Goal: Complete application form: Complete application form

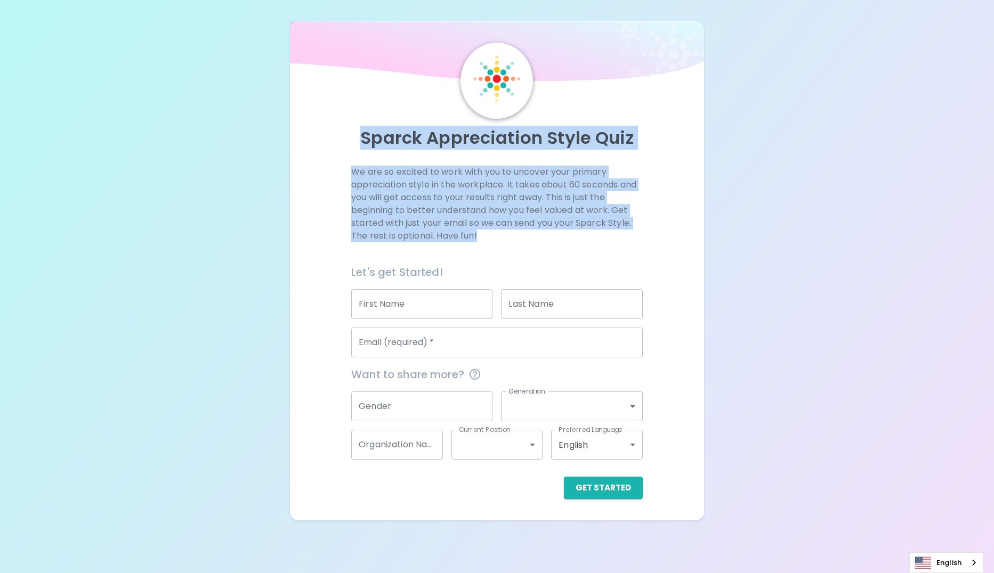
drag, startPoint x: 357, startPoint y: 133, endPoint x: 513, endPoint y: 238, distance: 188.2
click at [513, 238] on div "Sparck Appreciation Style Quiz We are so excited to work with you to uncover yo…" at bounding box center [497, 271] width 389 height 457
drag, startPoint x: 513, startPoint y: 238, endPoint x: 500, endPoint y: 236, distance: 12.9
click at [500, 236] on p "We are so excited to work with you to uncover your primary appreciation style i…" at bounding box center [497, 204] width 292 height 77
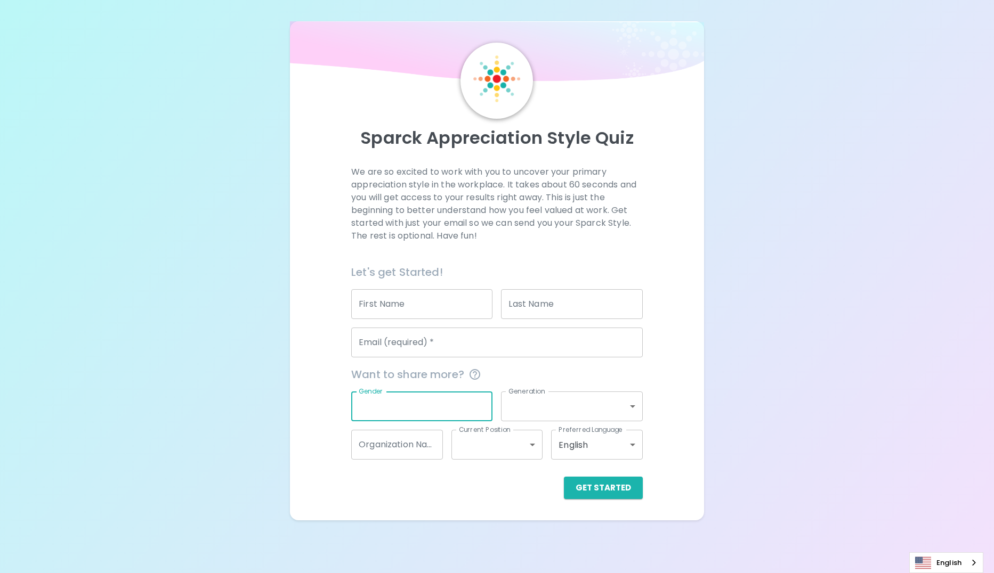
click at [440, 403] on input "Gender" at bounding box center [421, 407] width 141 height 30
click at [622, 419] on body "Sparck Appreciation Style Quiz We are so excited to work with you to uncover yo…" at bounding box center [497, 286] width 994 height 573
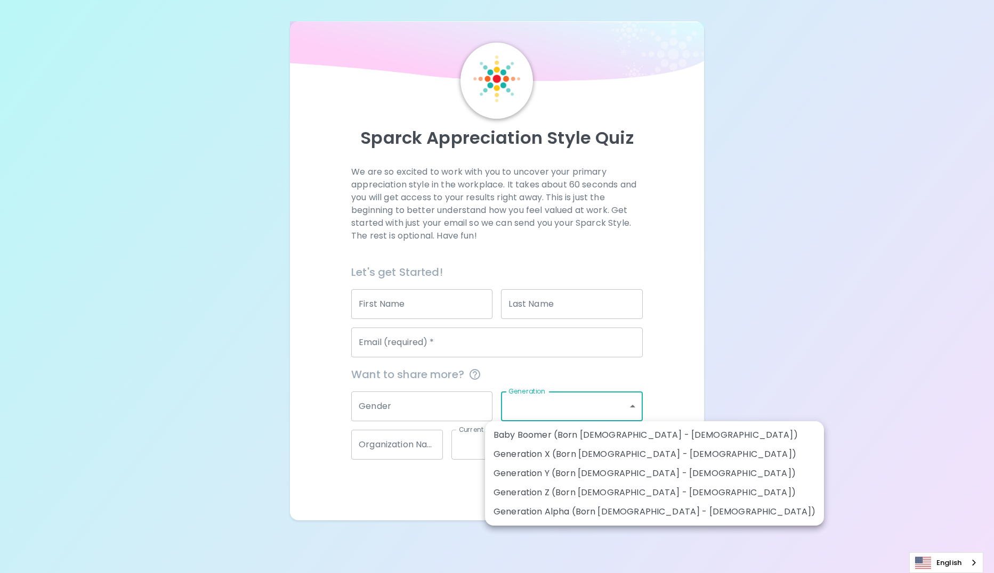
click at [703, 399] on div at bounding box center [497, 286] width 994 height 573
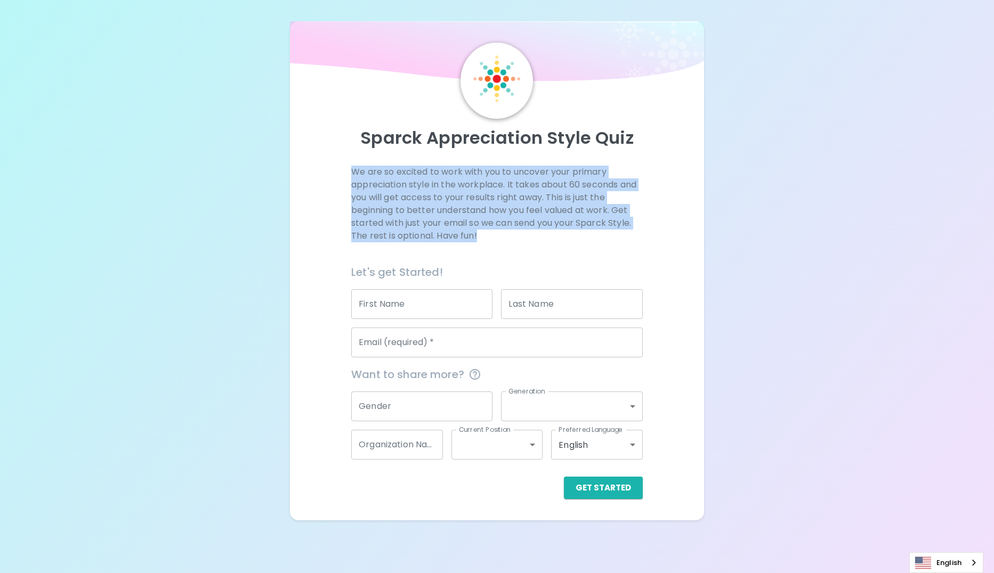
drag, startPoint x: 346, startPoint y: 167, endPoint x: 492, endPoint y: 239, distance: 162.3
click at [492, 239] on div "We are so excited to work with you to uncover your primary appreciation style i…" at bounding box center [497, 333] width 389 height 334
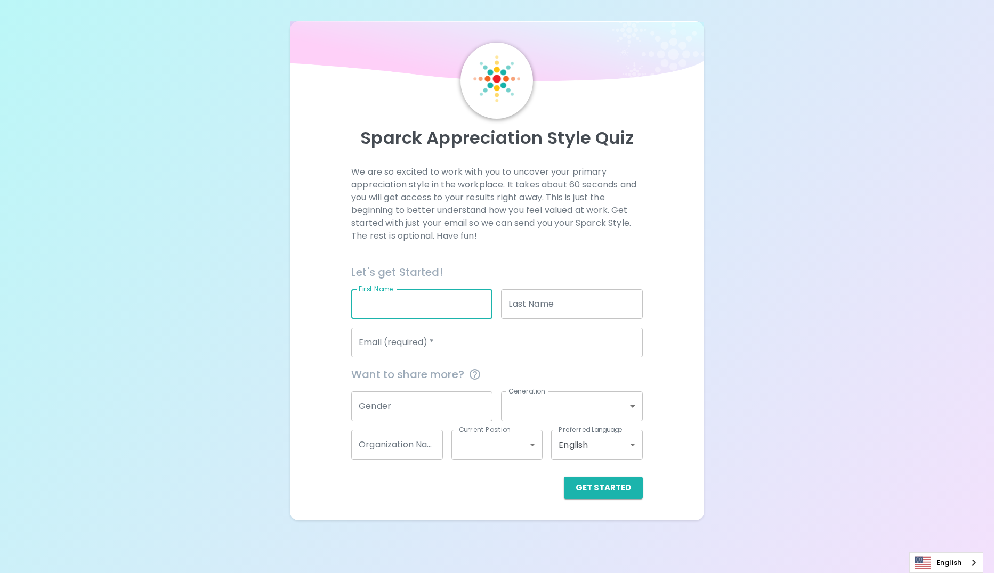
drag, startPoint x: 492, startPoint y: 239, endPoint x: 451, endPoint y: 297, distance: 70.8
click at [451, 297] on input "First Name" at bounding box center [421, 304] width 141 height 30
type input "[PERSON_NAME]"
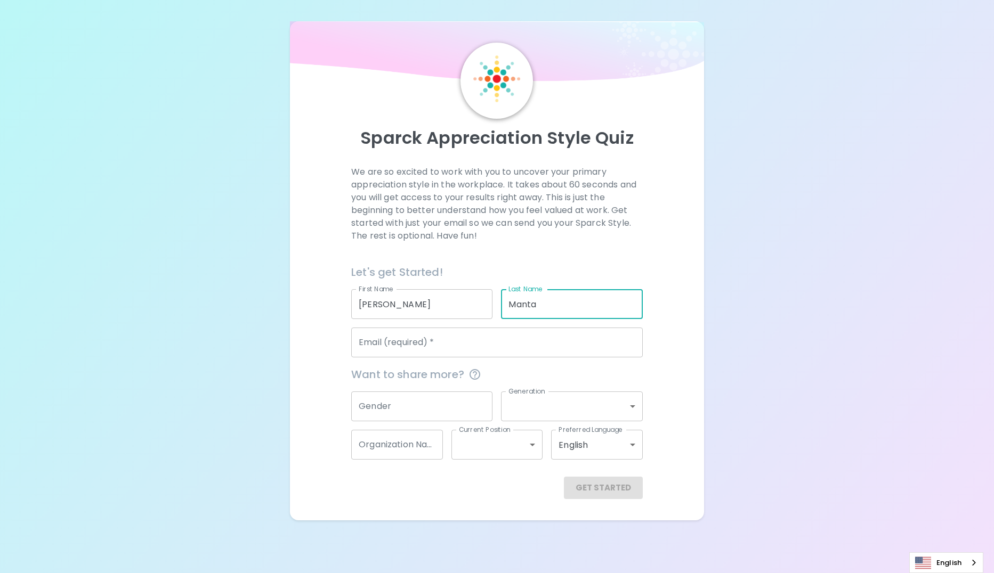
type input "Manta"
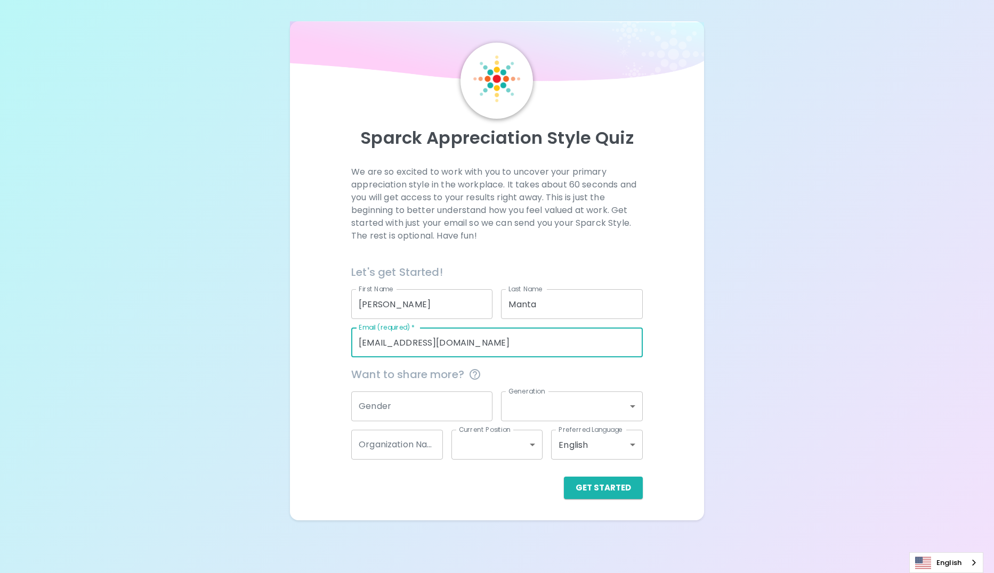
type input "[EMAIL_ADDRESS][DOMAIN_NAME]"
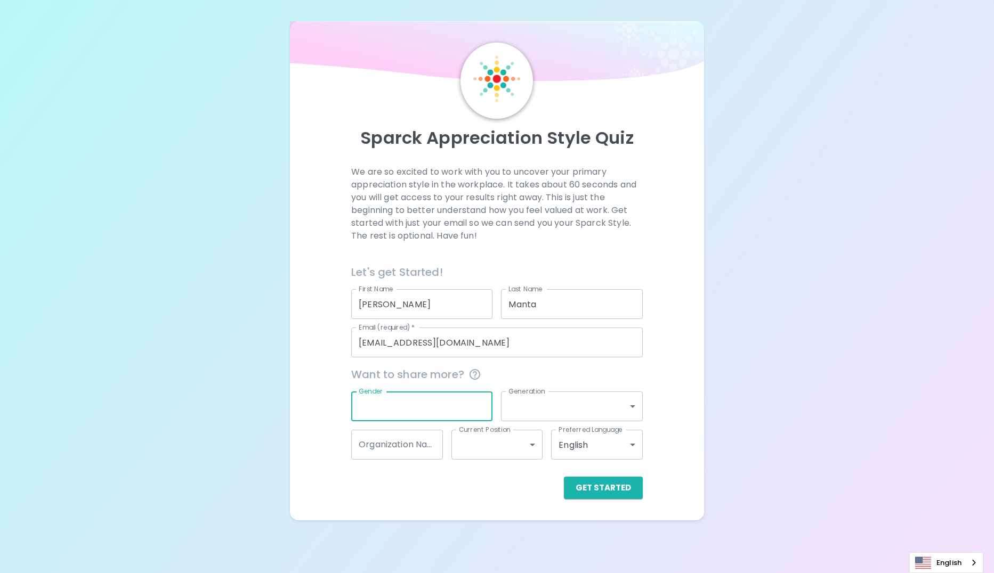
click at [417, 410] on input "Gender" at bounding box center [421, 407] width 141 height 30
type input "[DEMOGRAPHIC_DATA]"
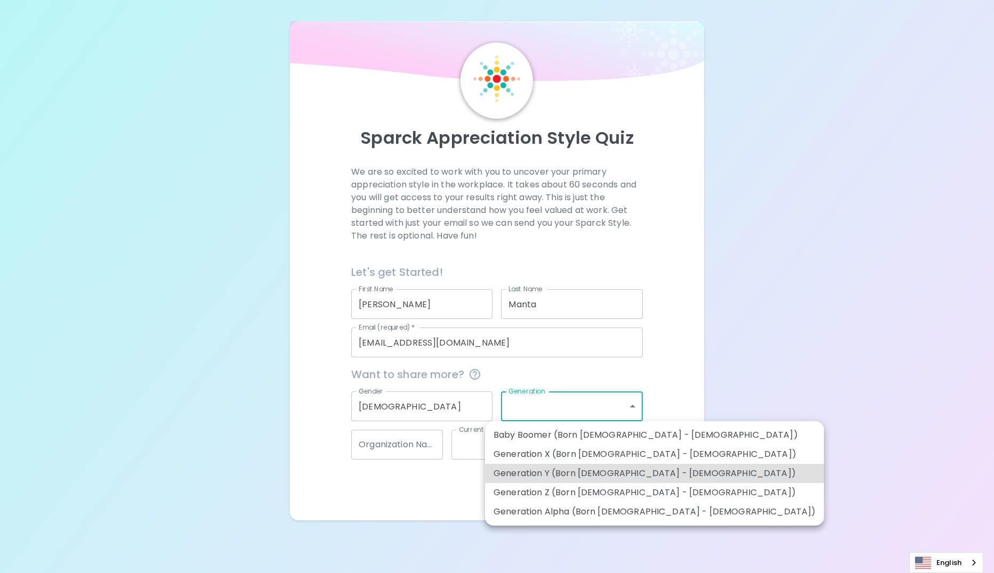
type input "generation_y"
click at [633, 407] on body "Sparck Appreciation Style Quiz We are so excited to work with you to uncover yo…" at bounding box center [497, 286] width 994 height 573
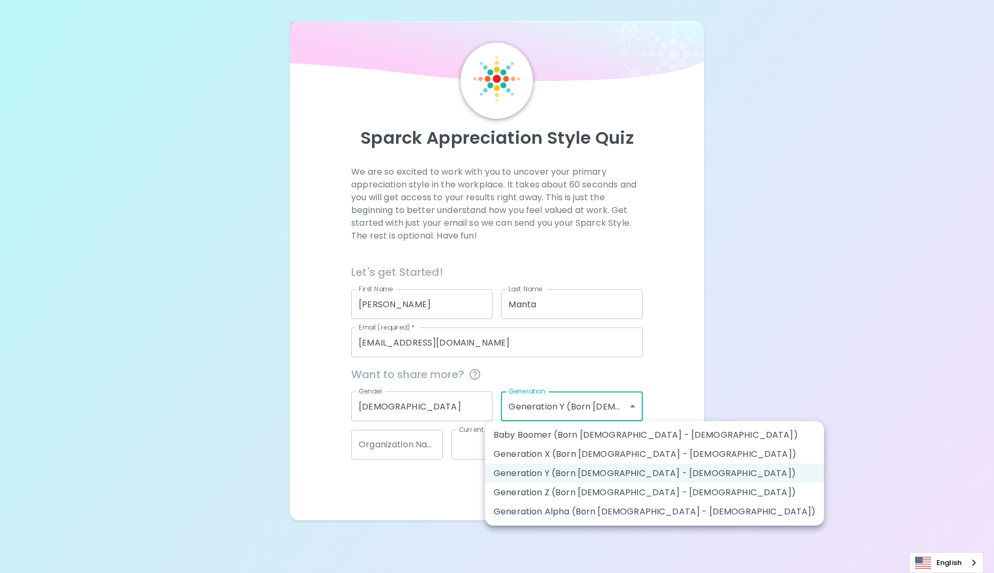
click at [372, 448] on div at bounding box center [497, 286] width 994 height 573
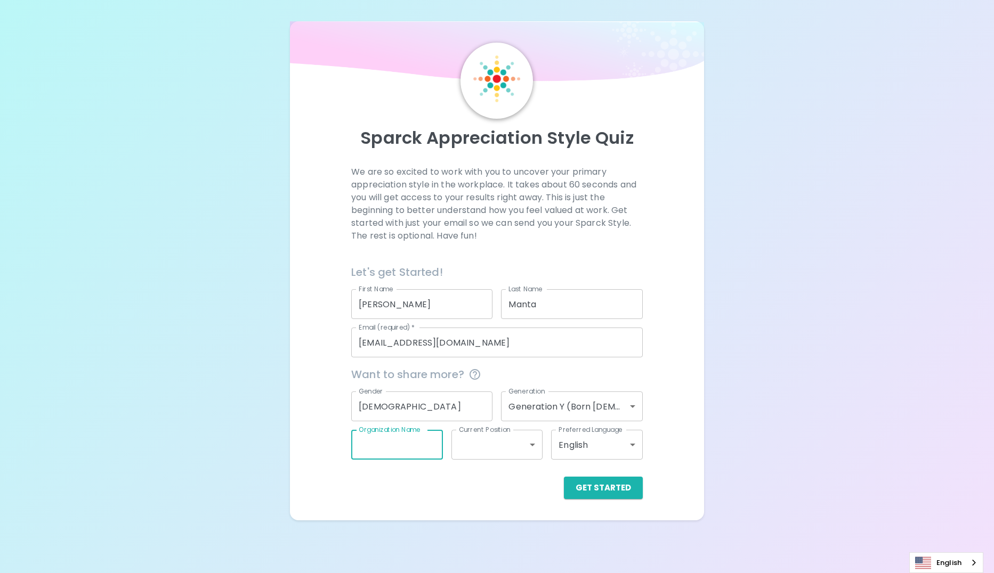
click at [372, 448] on input "Organization Name" at bounding box center [397, 445] width 92 height 30
type input "Msft"
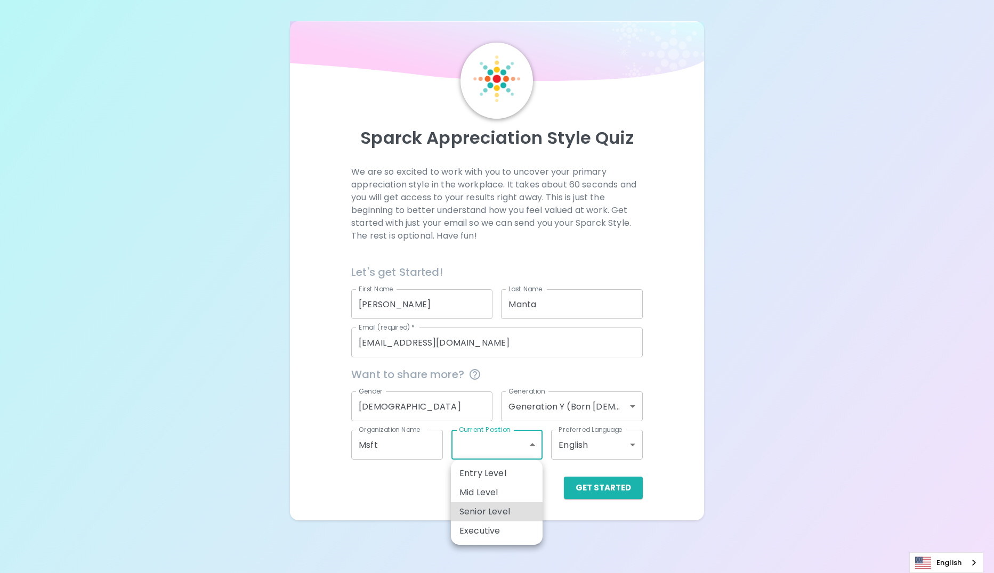
type input "senior_level"
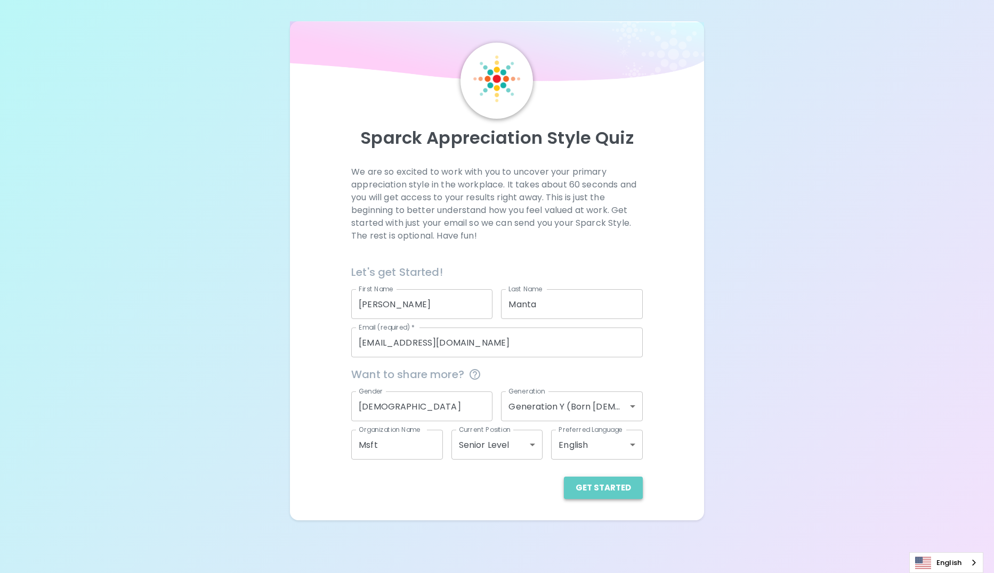
click at [623, 490] on button "Get Started" at bounding box center [603, 488] width 79 height 22
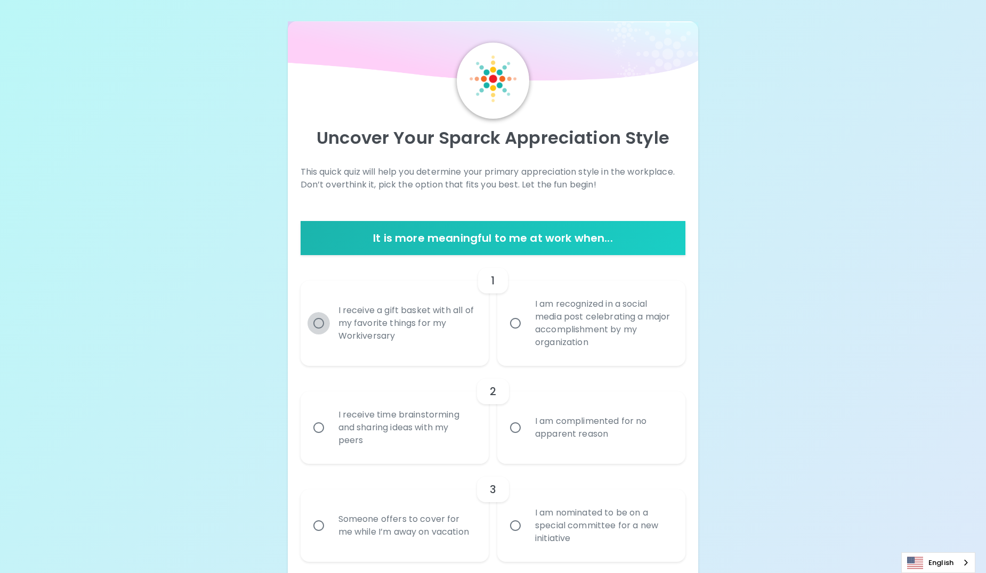
click at [322, 326] on input "I receive a gift basket with all of my favorite things for my Workiversary" at bounding box center [319, 323] width 22 height 22
radio input "true"
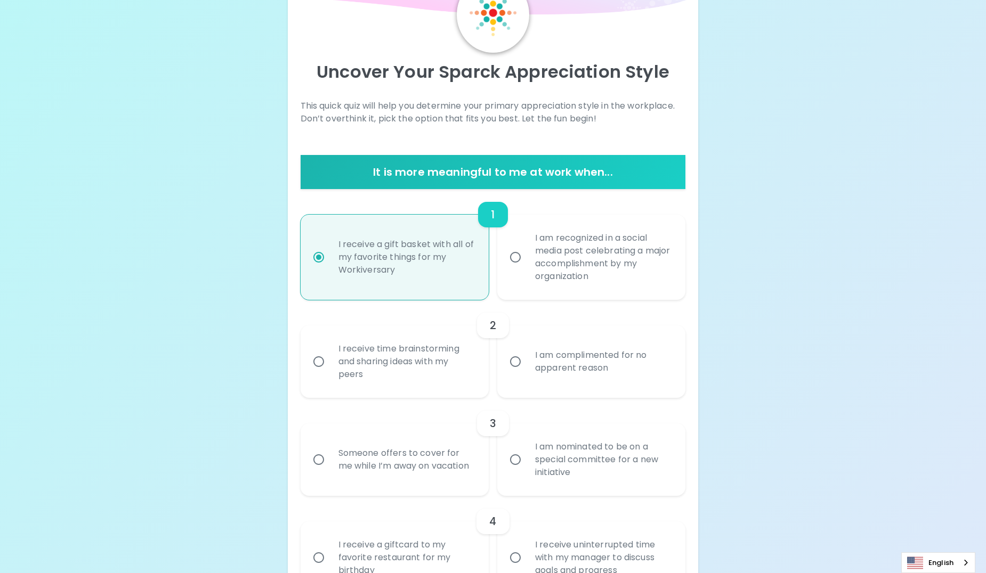
scroll to position [85, 0]
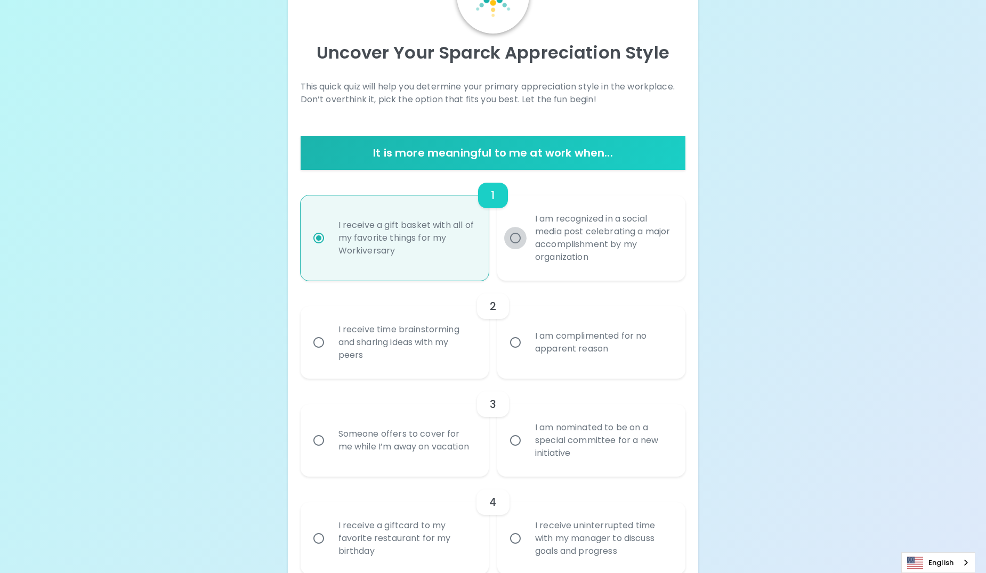
click at [521, 237] on input "I am recognized in a social media post celebrating a major accomplishment by my…" at bounding box center [515, 238] width 22 height 22
radio input "true"
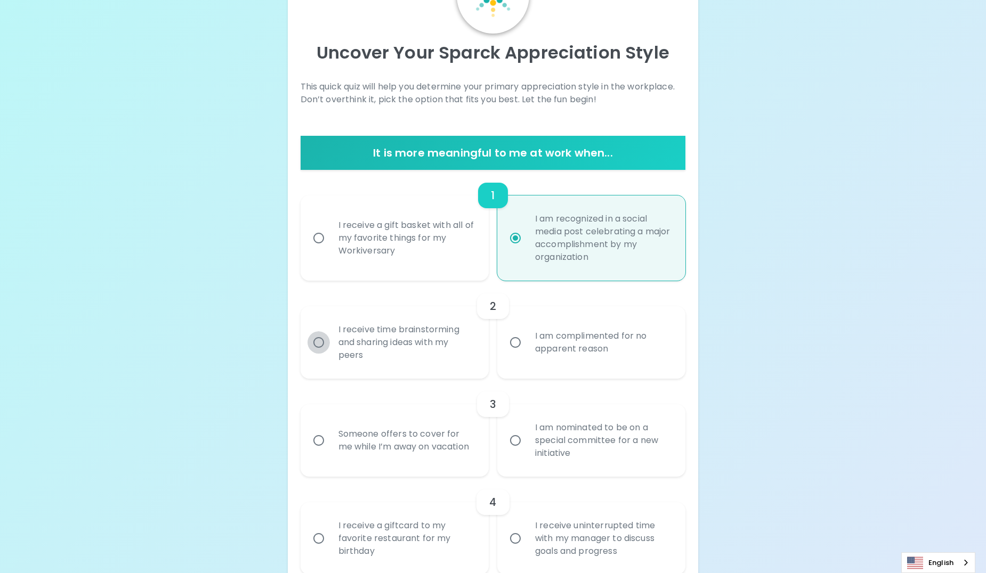
click at [323, 344] on input "I receive time brainstorming and sharing ideas with my peers" at bounding box center [319, 342] width 22 height 22
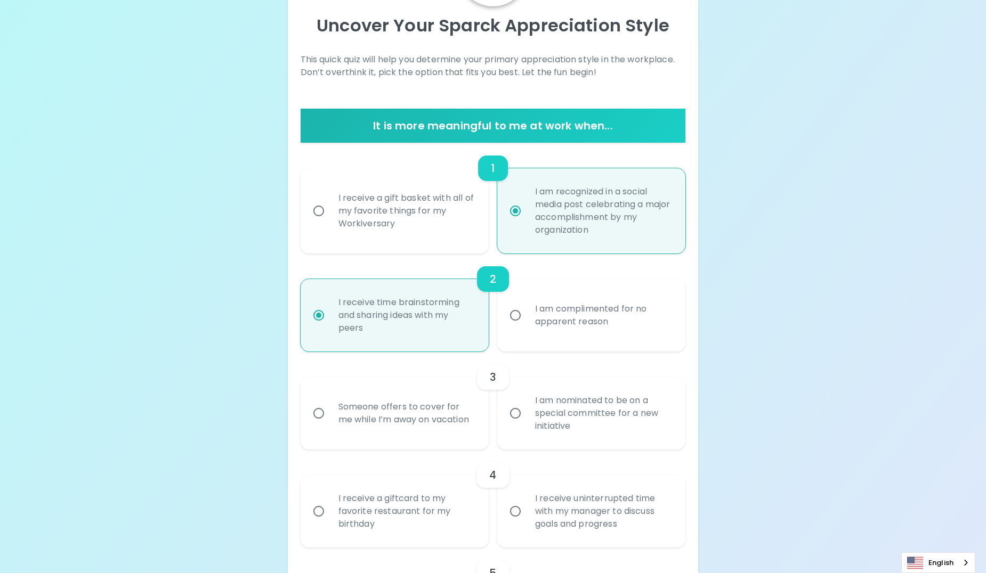
scroll to position [171, 0]
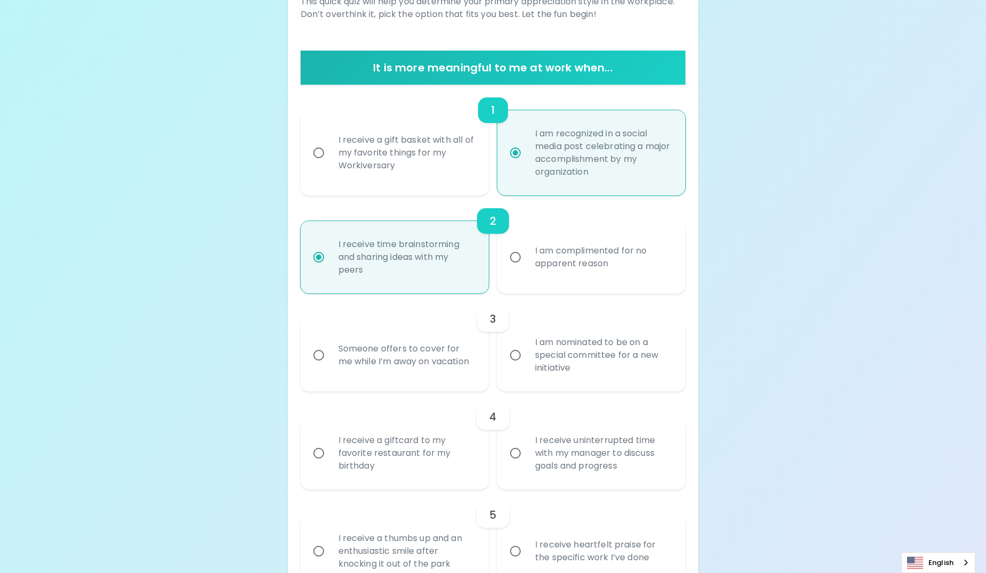
radio input "false"
click at [317, 151] on input "I receive a gift basket with all of my favorite things for my Workiversary" at bounding box center [319, 153] width 22 height 22
radio input "false"
radio input "true"
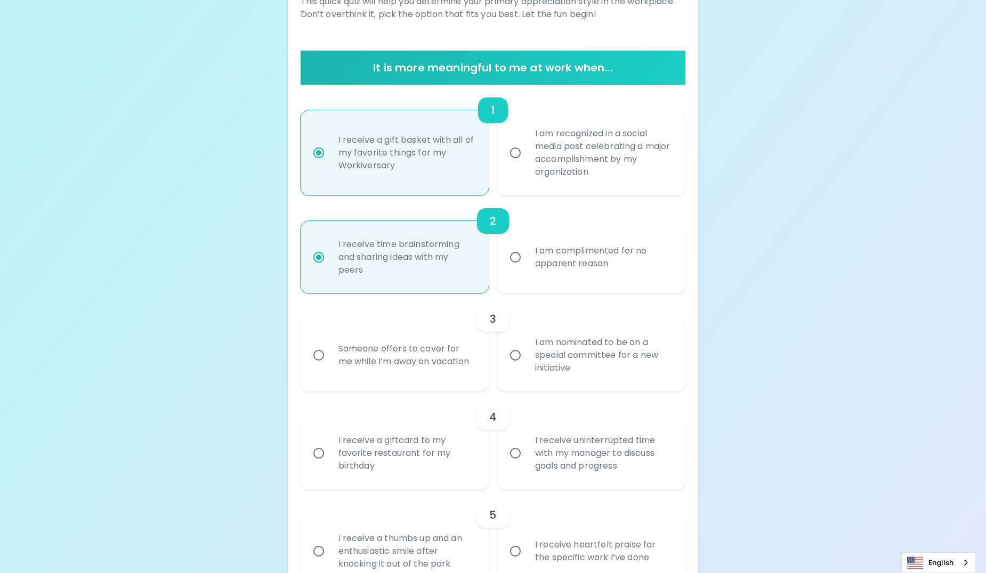
click at [622, 166] on div "I am recognized in a social media post celebrating a major accomplishment by my…" at bounding box center [603, 153] width 153 height 77
click at [527, 164] on input "I am recognized in a social media post celebrating a major accomplishment by my…" at bounding box center [515, 153] width 22 height 22
radio input "false"
radio input "true"
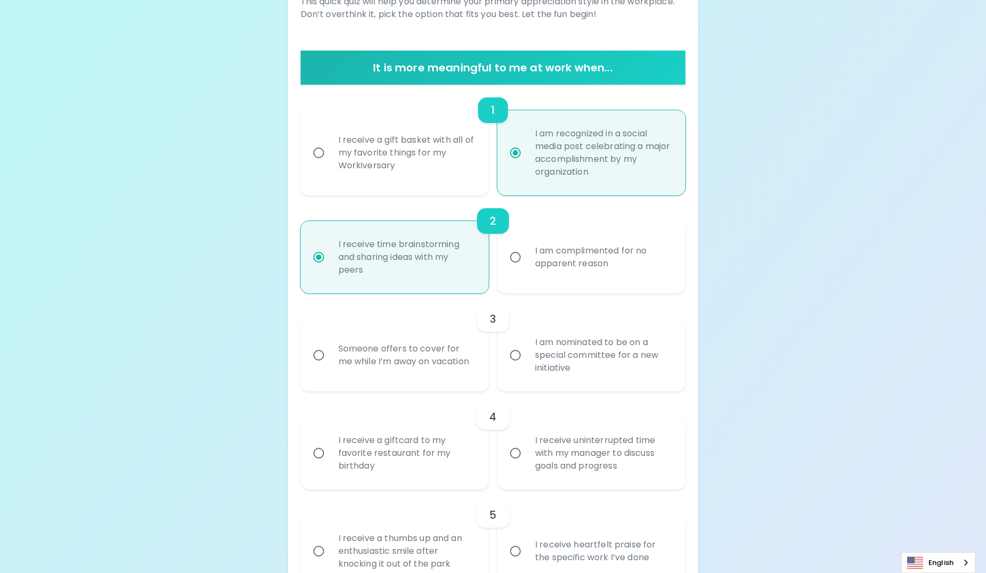
radio input "true"
click at [404, 125] on div "I receive a gift basket with all of my favorite things for my Workiversary" at bounding box center [406, 153] width 153 height 64
click at [330, 142] on input "I receive a gift basket with all of my favorite things for my Workiversary" at bounding box center [319, 153] width 22 height 22
radio input "false"
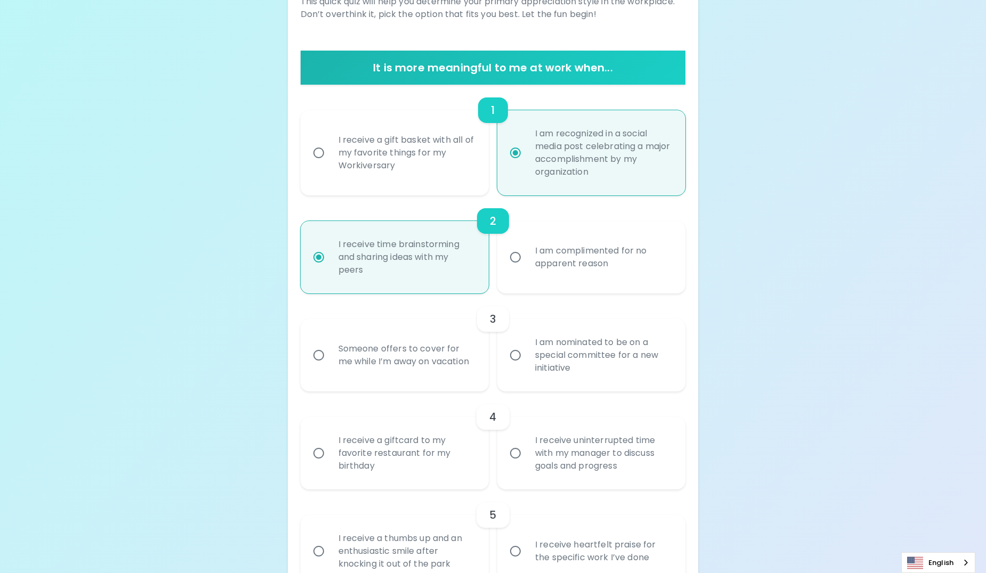
radio input "true"
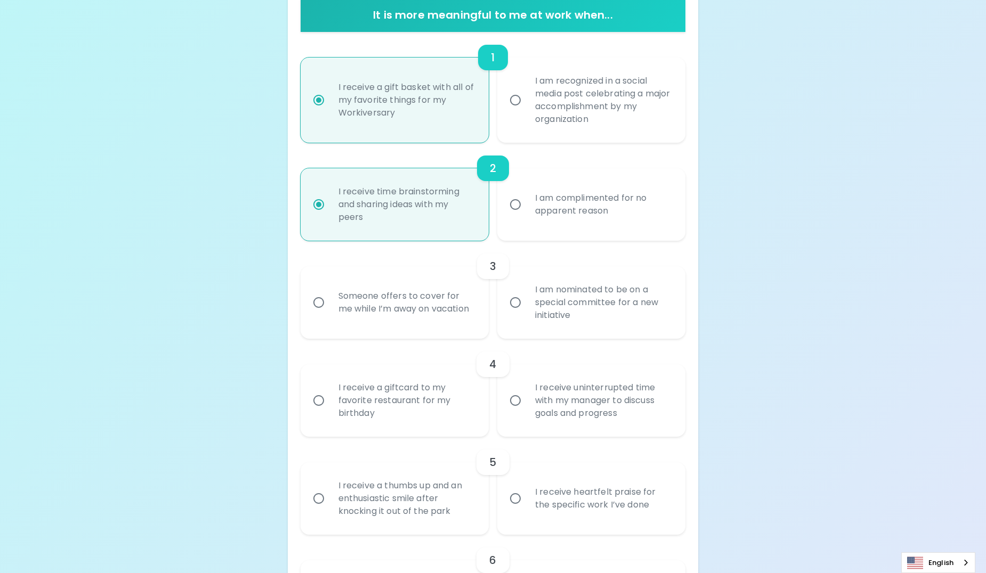
scroll to position [224, 0]
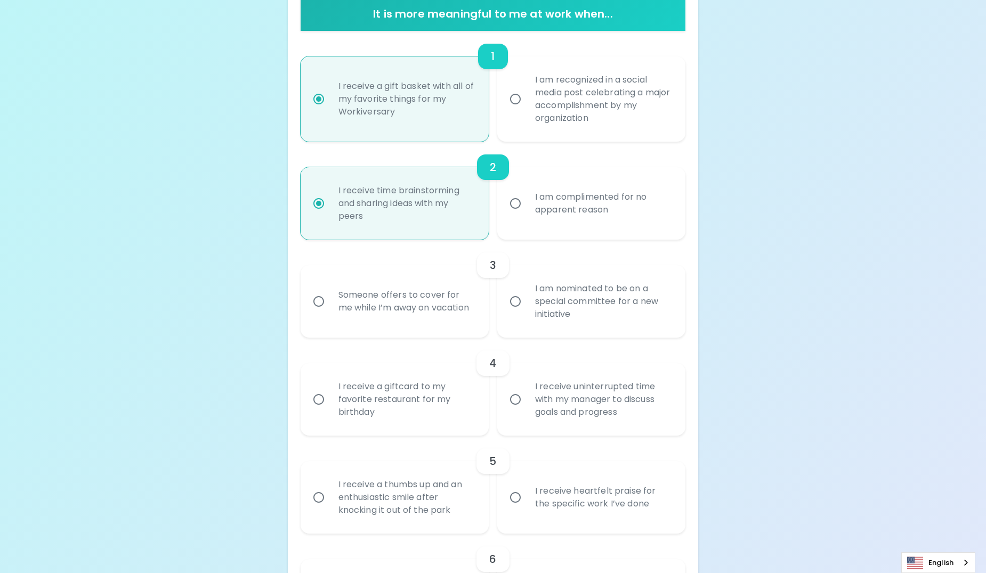
radio input "true"
click at [564, 308] on div "I am nominated to be on a special committee for a new initiative" at bounding box center [603, 302] width 153 height 64
click at [527, 308] on input "I am nominated to be on a special committee for a new initiative" at bounding box center [515, 301] width 22 height 22
radio input "true"
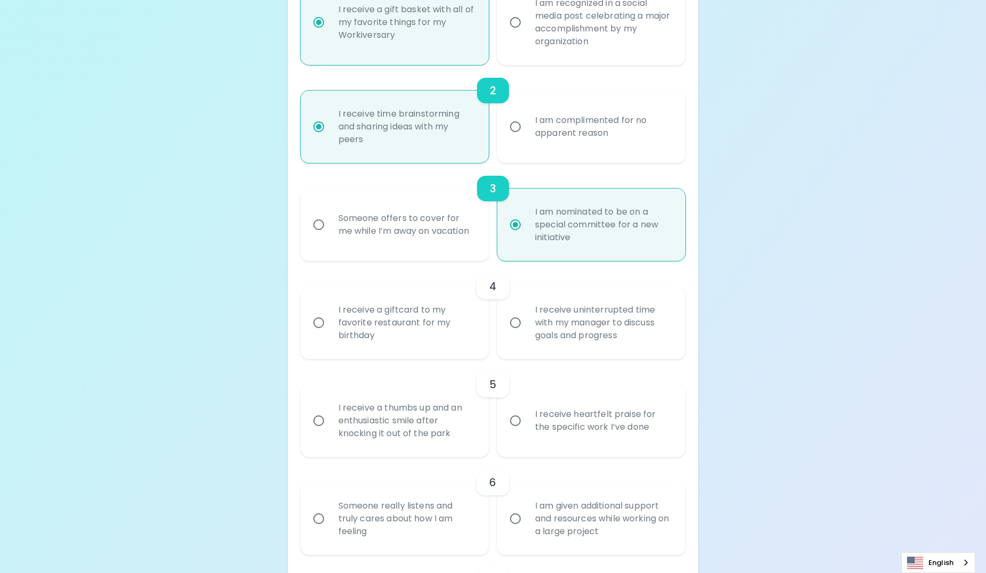
scroll to position [310, 0]
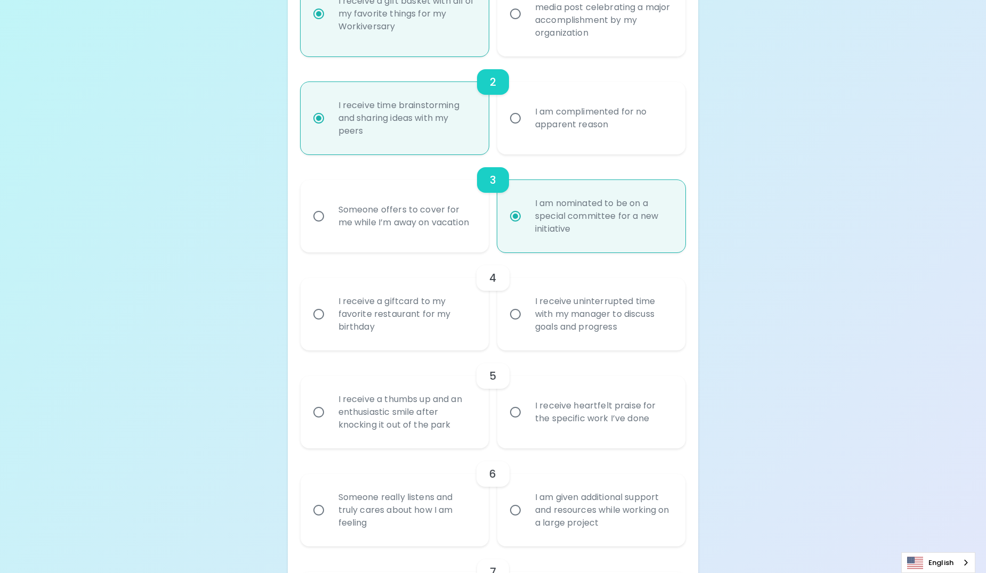
radio input "true"
click at [401, 297] on div "I receive a giftcard to my favorite restaurant for my birthday" at bounding box center [406, 314] width 153 height 64
click at [330, 303] on input "I receive a giftcard to my favorite restaurant for my birthday" at bounding box center [319, 314] width 22 height 22
radio input "false"
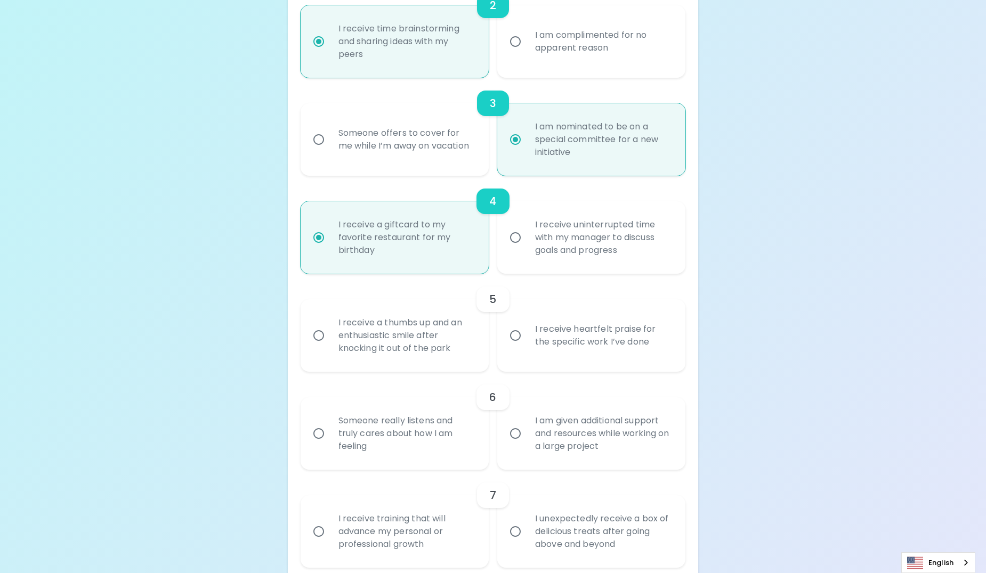
scroll to position [395, 0]
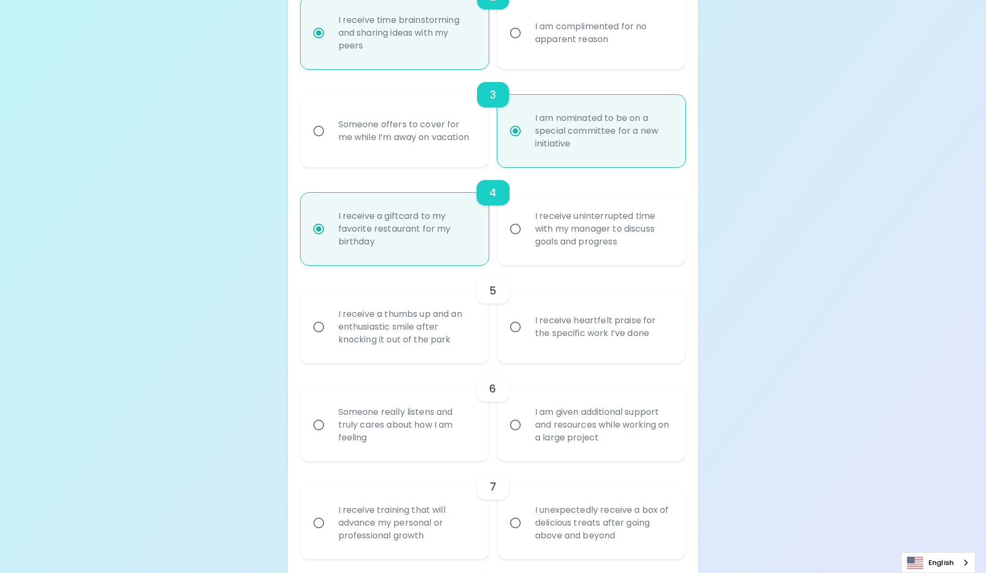
radio input "true"
click at [428, 333] on div "I receive a thumbs up and an enthusiastic smile after knocking it out of the pa…" at bounding box center [406, 327] width 153 height 64
click at [330, 333] on input "I receive a thumbs up and an enthusiastic smile after knocking it out of the pa…" at bounding box center [319, 327] width 22 height 22
radio input "false"
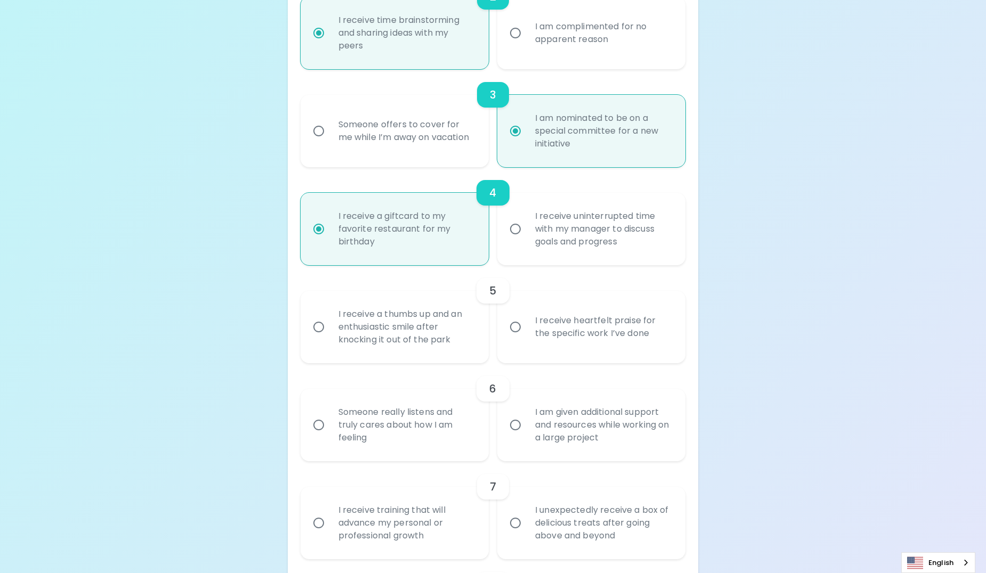
radio input "false"
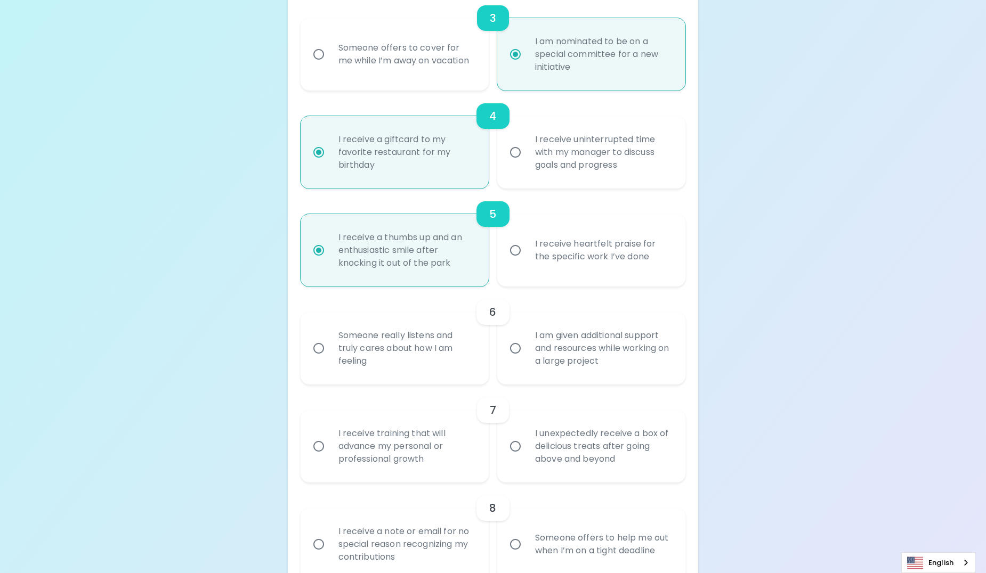
scroll to position [480, 0]
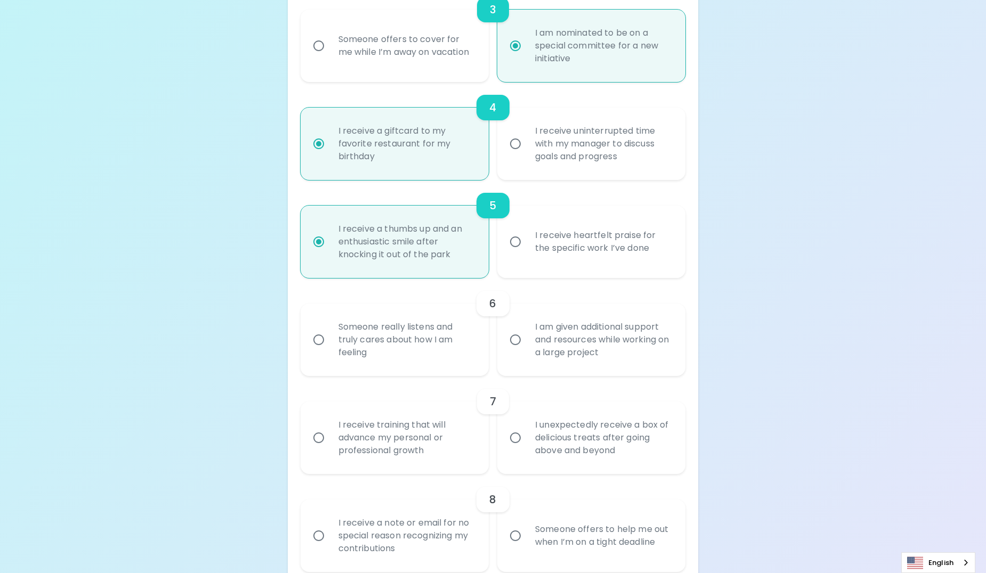
radio input "true"
click at [406, 342] on div "Someone really listens and truly cares about how I am feeling" at bounding box center [406, 340] width 153 height 64
click at [330, 342] on input "Someone really listens and truly cares about how I am feeling" at bounding box center [319, 340] width 22 height 22
radio input "false"
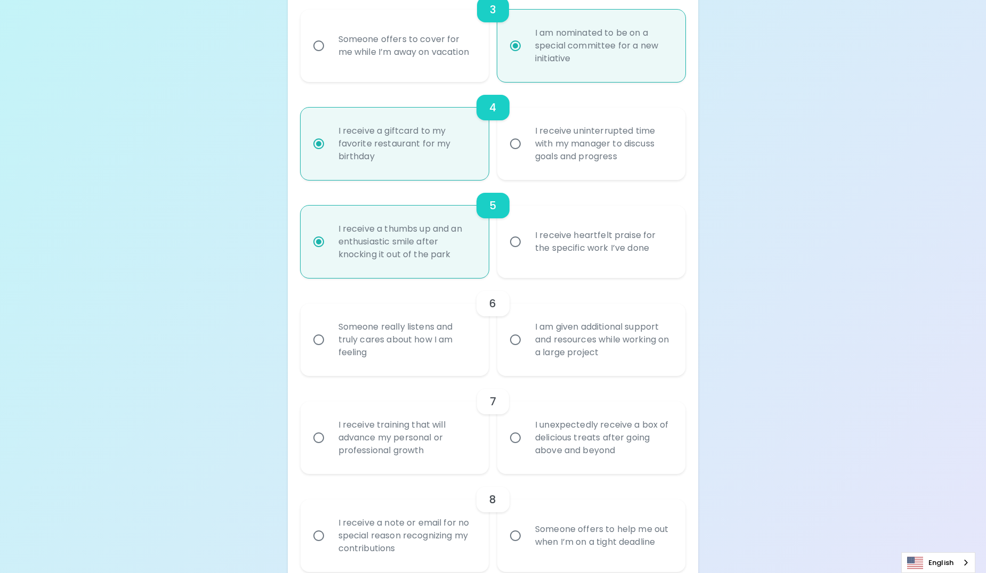
radio input "false"
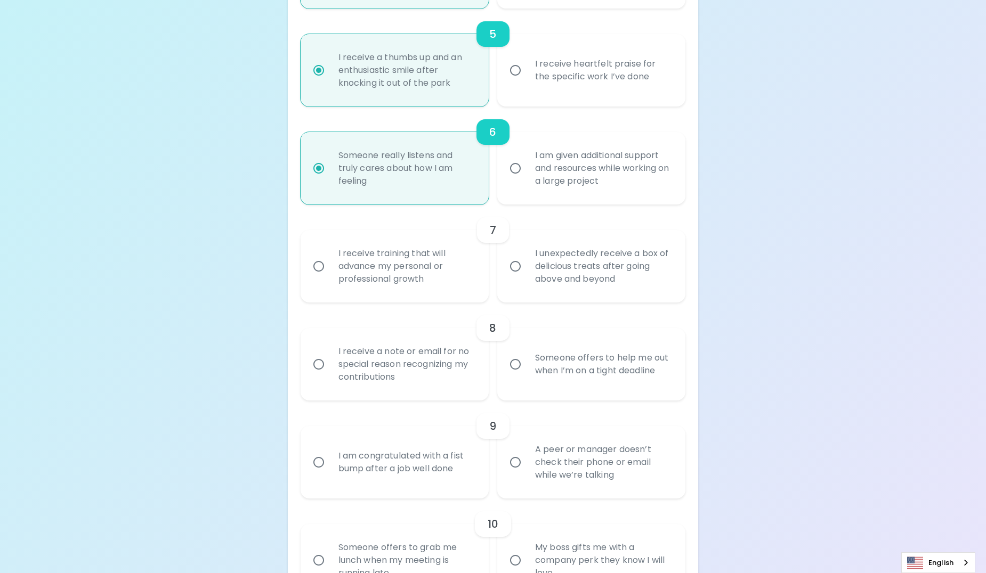
scroll to position [653, 0]
radio input "true"
click at [451, 271] on div "I receive training that will advance my personal or professional growth" at bounding box center [406, 265] width 153 height 64
click at [330, 271] on input "I receive training that will advance my personal or professional growth" at bounding box center [319, 265] width 22 height 22
radio input "false"
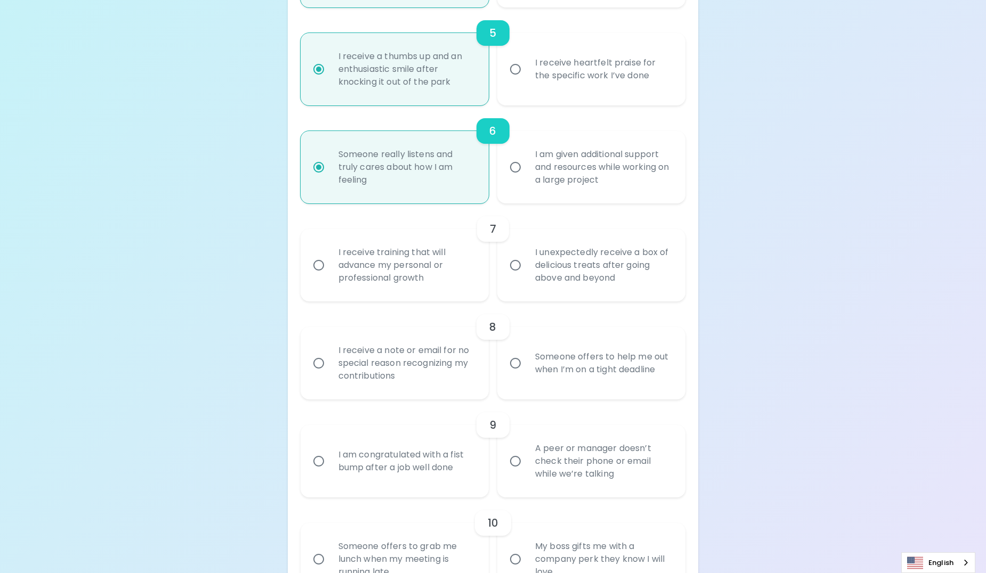
radio input "false"
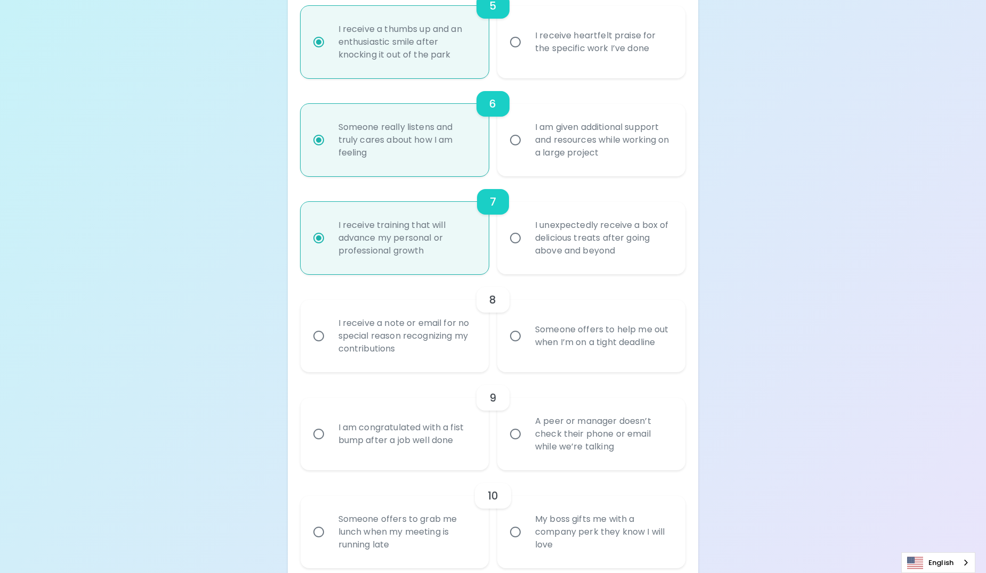
scroll to position [738, 0]
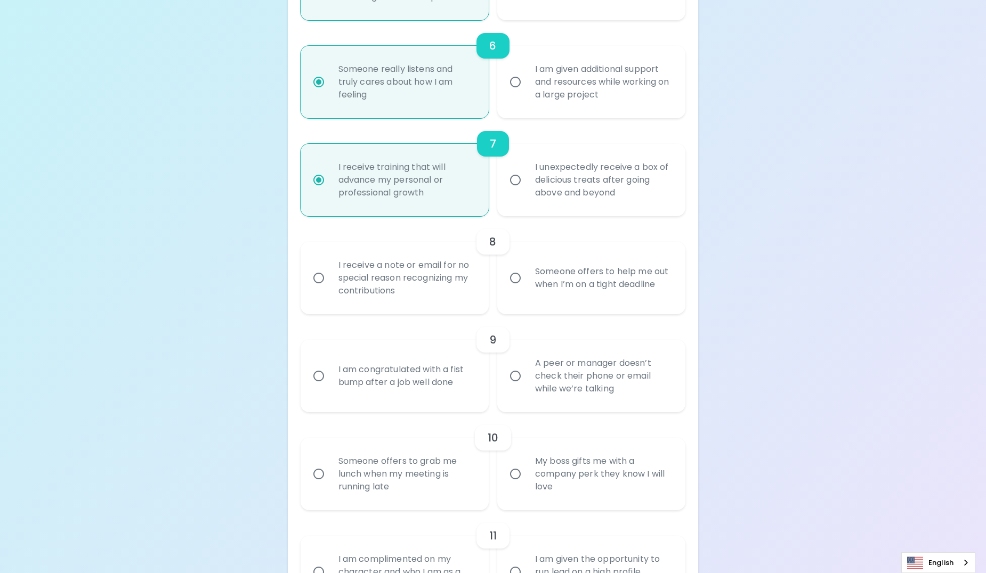
radio input "true"
click at [443, 280] on div "I receive a note or email for no special reason recognizing my contributions" at bounding box center [406, 278] width 153 height 64
click at [330, 280] on input "I receive a note or email for no special reason recognizing my contributions" at bounding box center [319, 278] width 22 height 22
radio input "false"
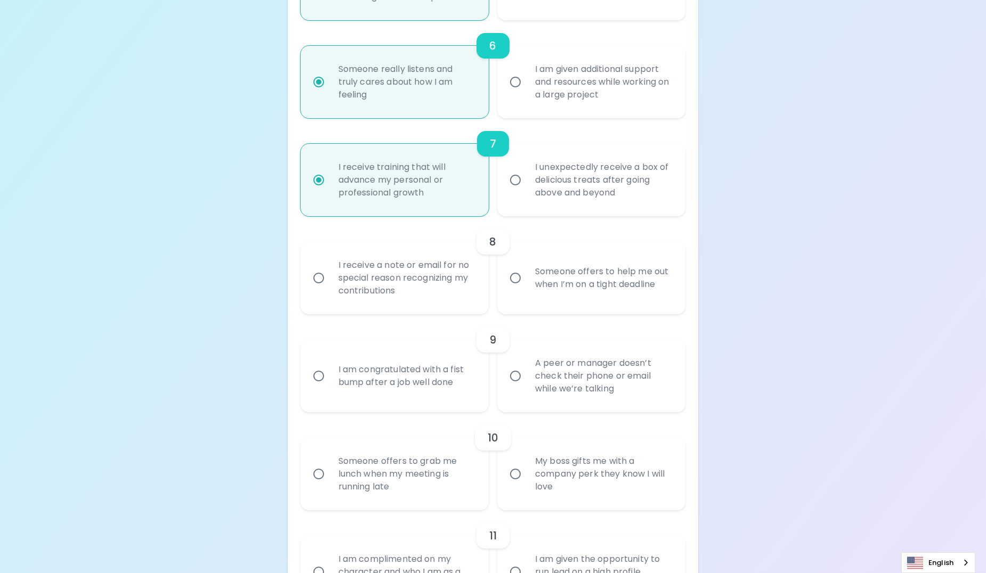
radio input "false"
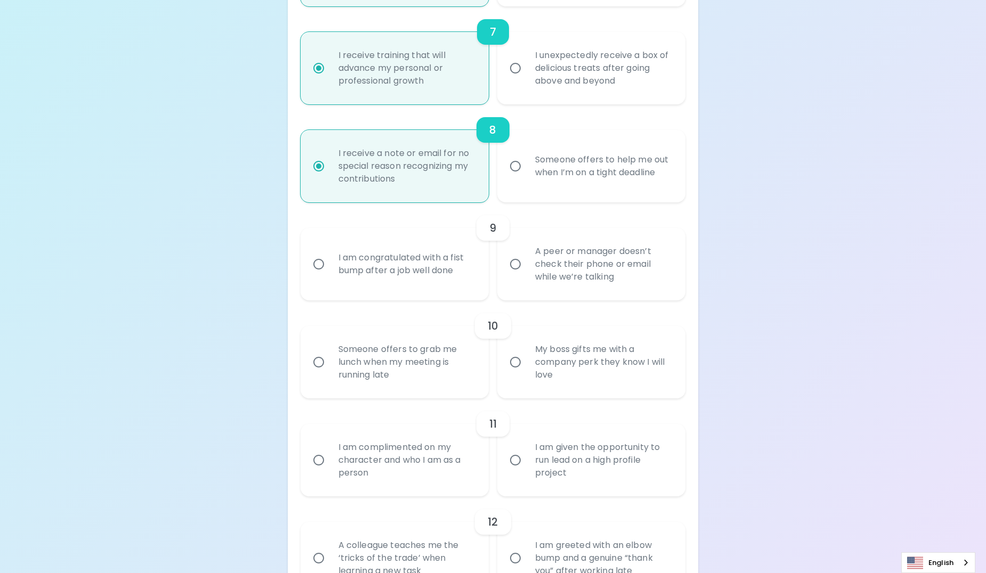
scroll to position [849, 0]
radio input "true"
click at [476, 273] on div "I am congratulated with a fist bump after a job well done" at bounding box center [406, 264] width 153 height 51
click at [330, 273] on input "I am congratulated with a fist bump after a job well done" at bounding box center [319, 265] width 22 height 22
radio input "false"
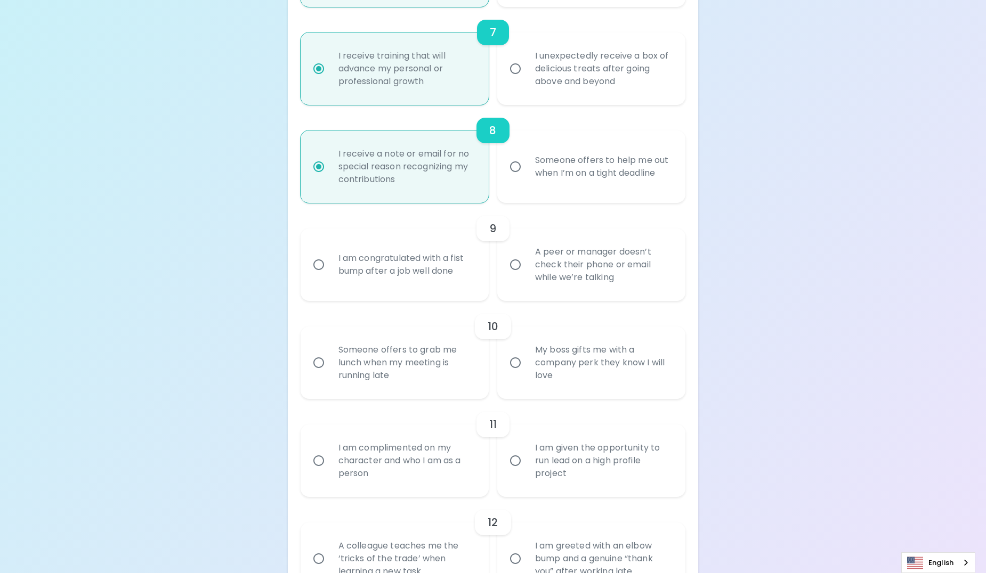
radio input "false"
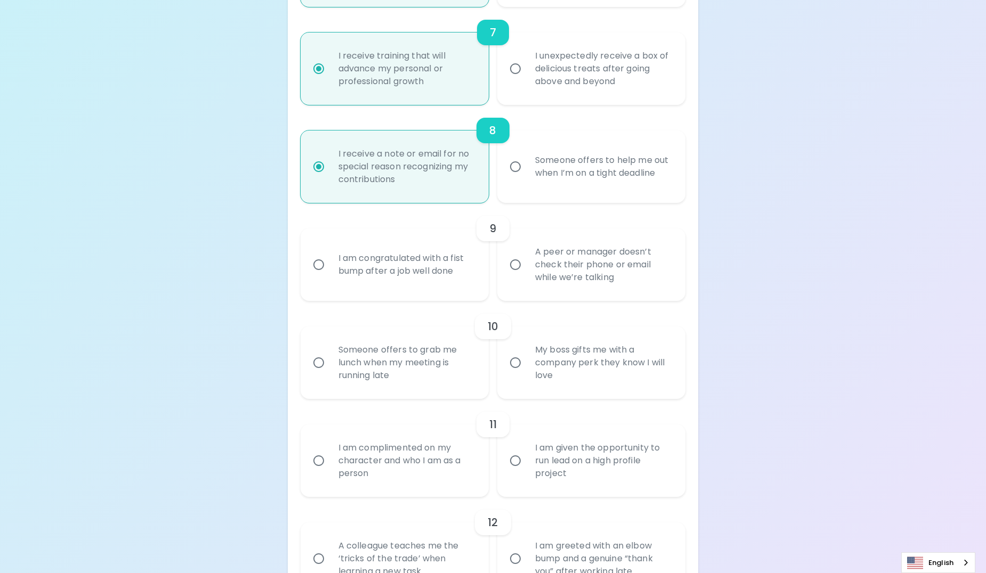
radio input "false"
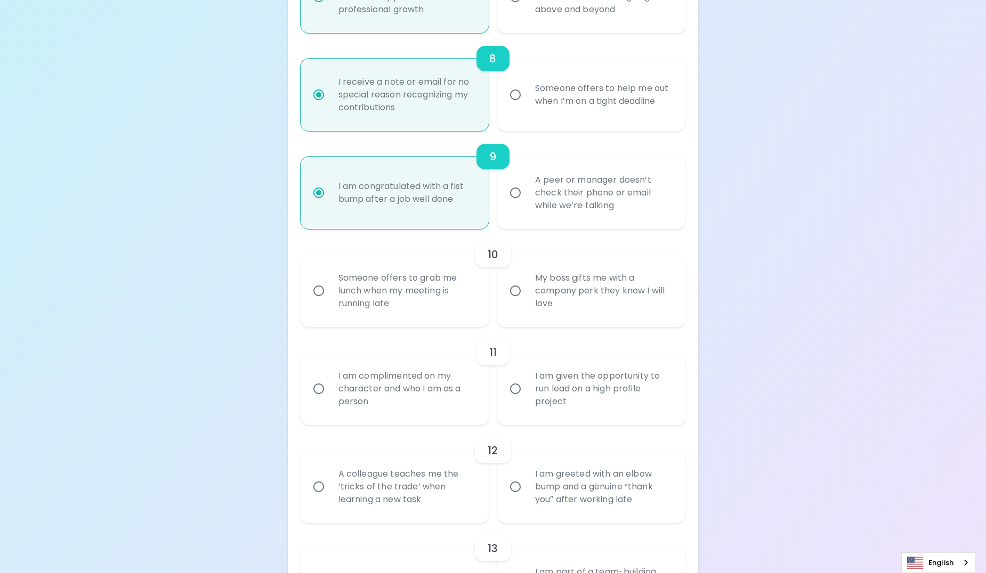
scroll to position [935, 0]
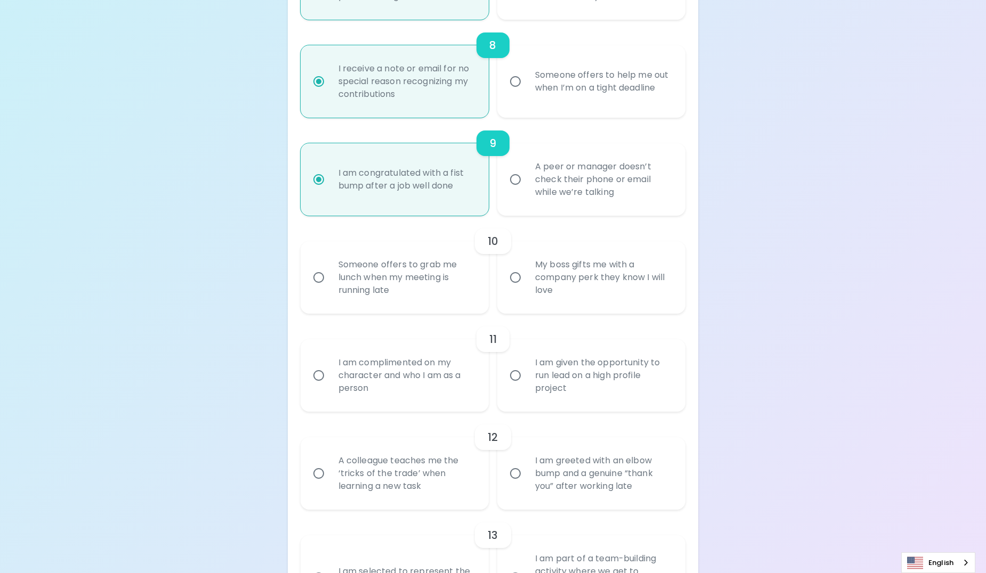
radio input "true"
click at [598, 268] on div "My boss gifts me with a company perk they know I will love" at bounding box center [603, 278] width 153 height 64
click at [527, 268] on input "My boss gifts me with a company perk they know I will love" at bounding box center [515, 277] width 22 height 22
radio input "false"
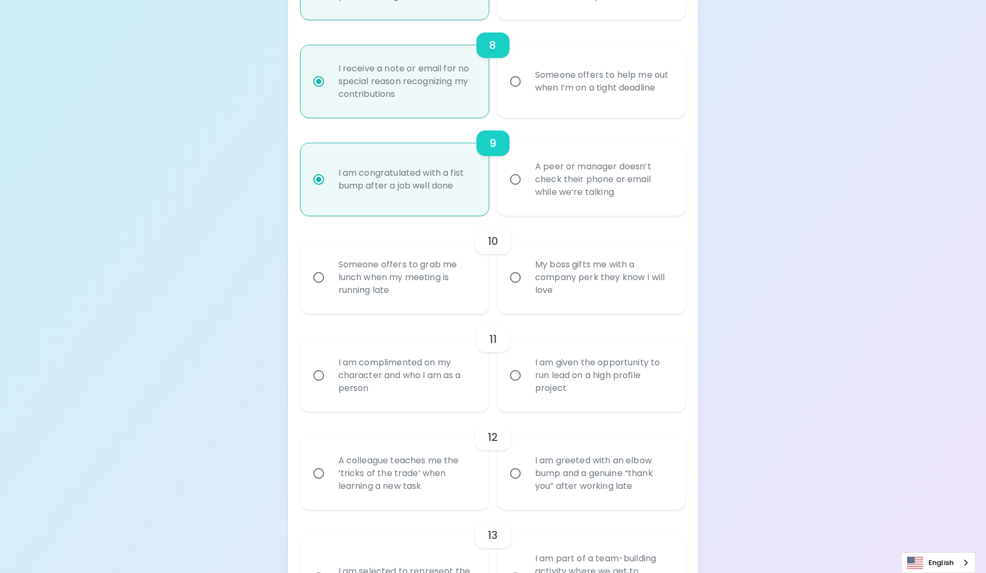
radio input "false"
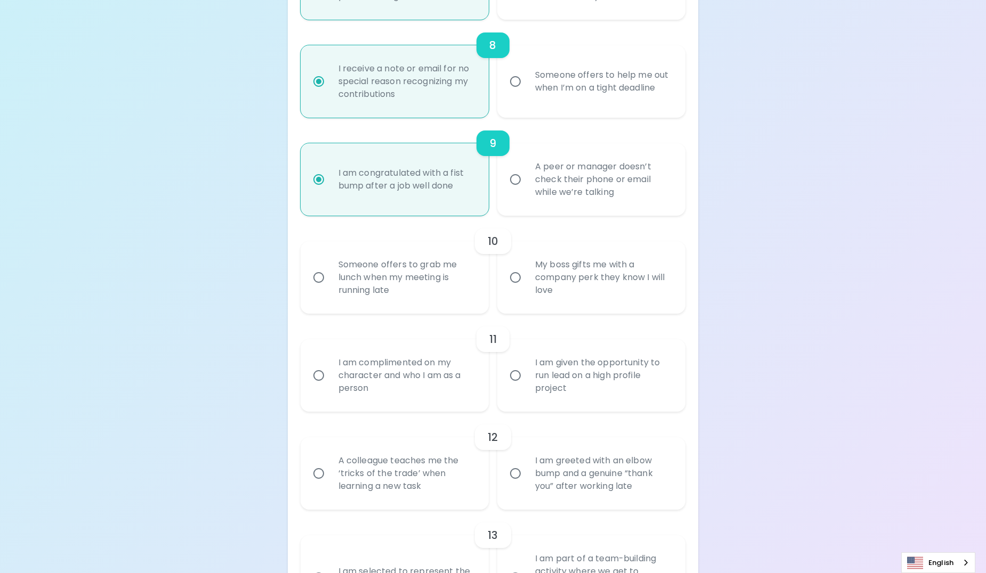
radio input "false"
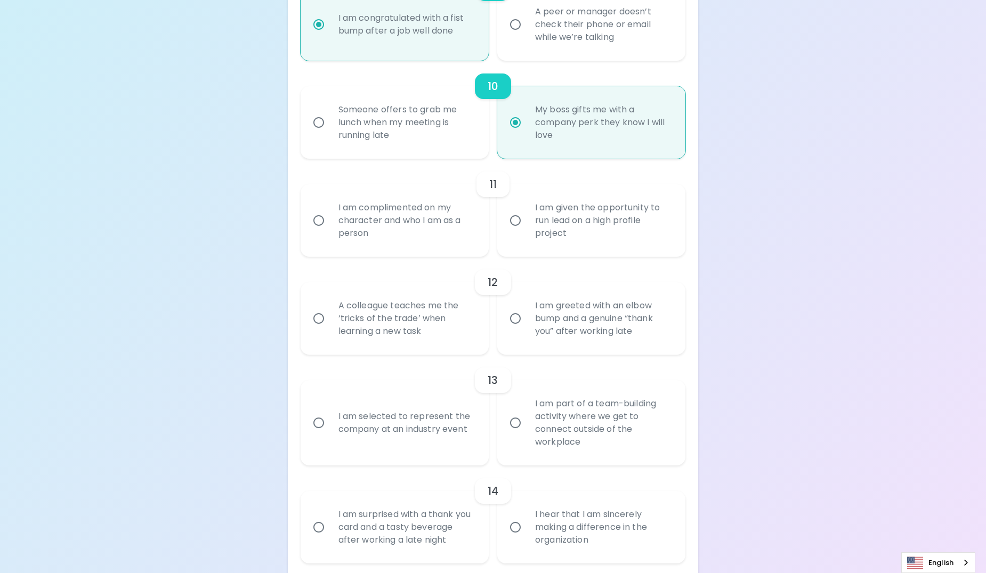
scroll to position [1089, 0]
radio input "true"
click at [452, 219] on div "I am complimented on my character and who I am as a person" at bounding box center [406, 221] width 153 height 64
click at [330, 219] on input "I am complimented on my character and who I am as a person" at bounding box center [319, 221] width 22 height 22
radio input "false"
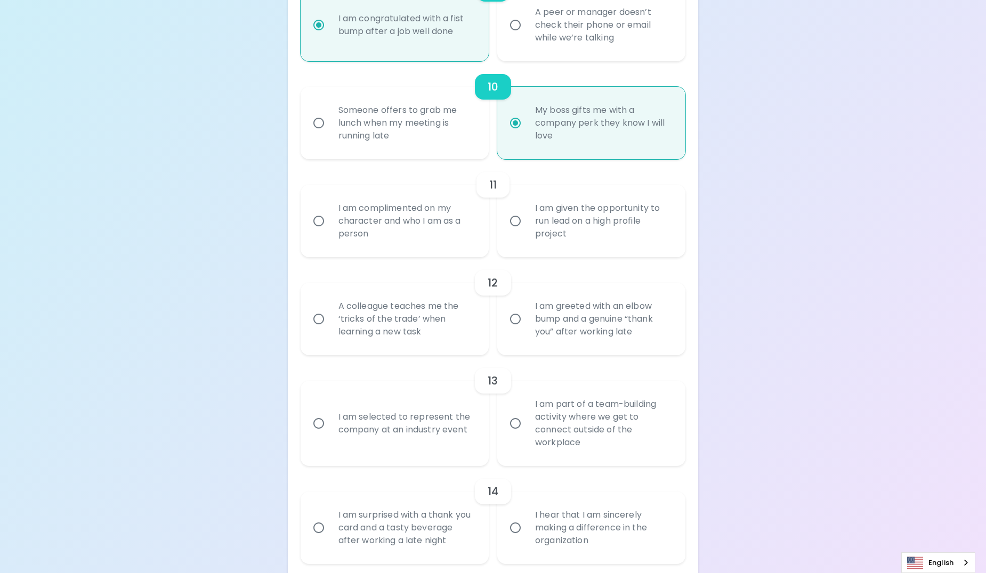
radio input "false"
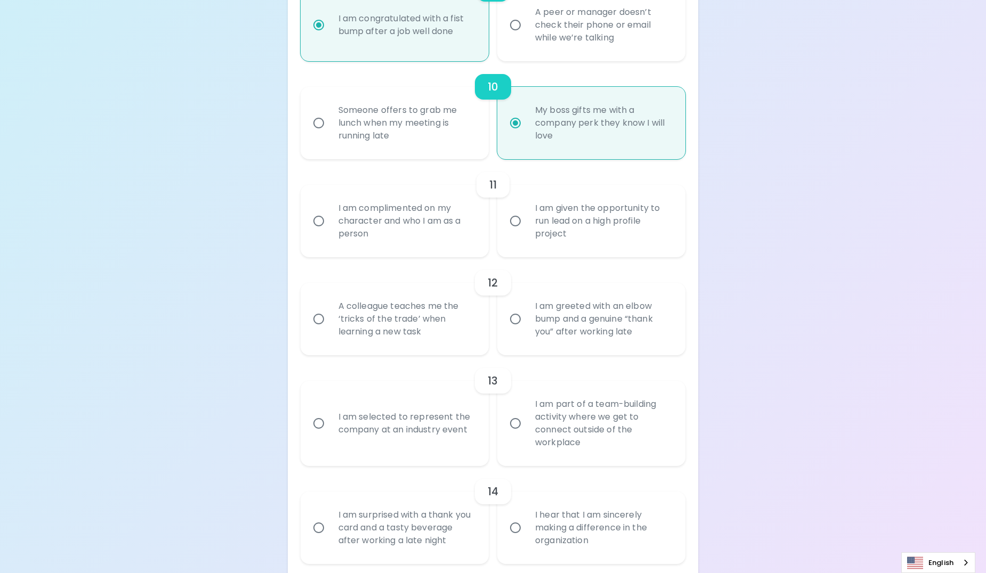
radio input "false"
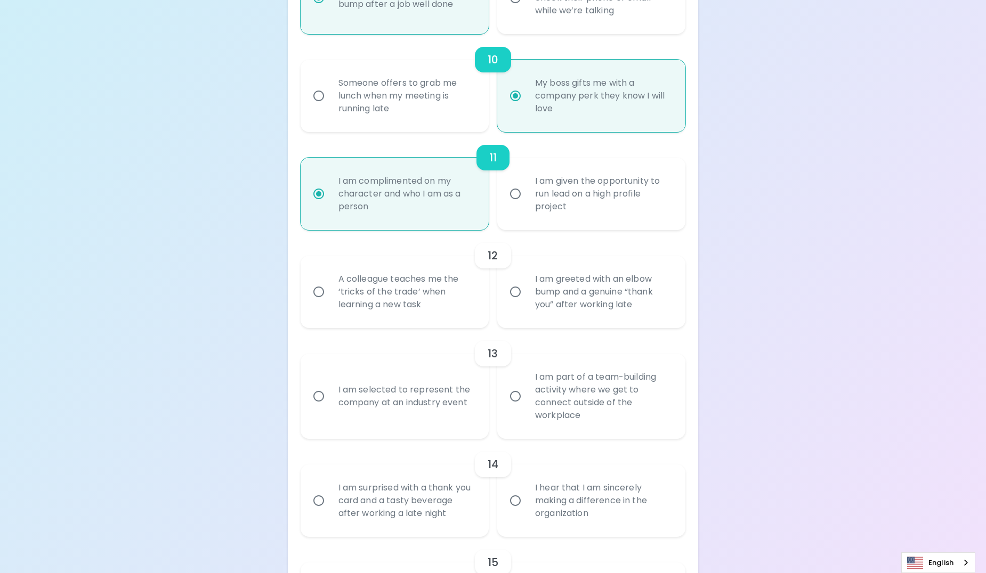
scroll to position [1175, 0]
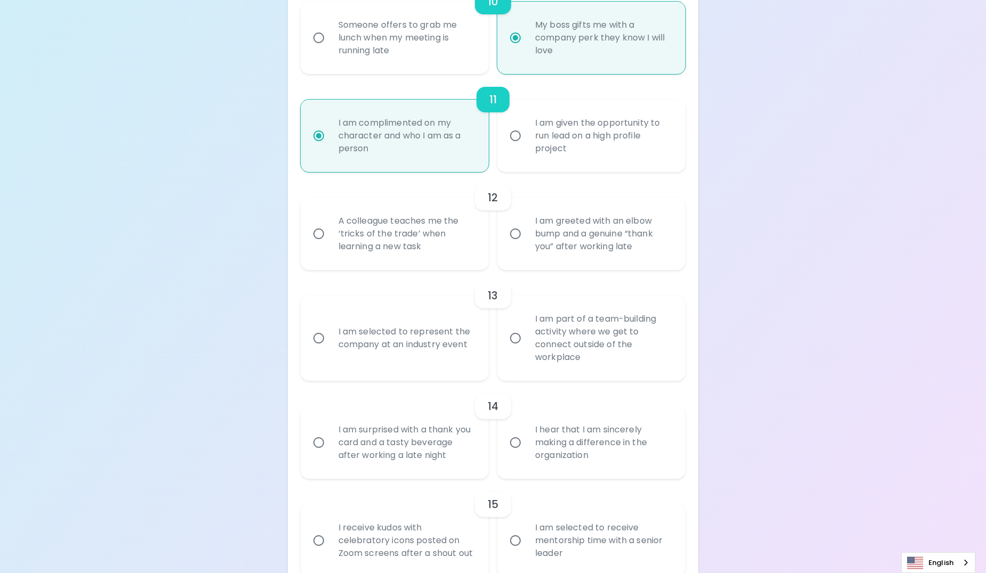
radio input "true"
click at [470, 239] on div "A colleague teaches me the ‘tricks of the trade’ when learning a new task" at bounding box center [406, 234] width 153 height 64
click at [330, 239] on input "A colleague teaches me the ‘tricks of the trade’ when learning a new task" at bounding box center [319, 234] width 22 height 22
radio input "false"
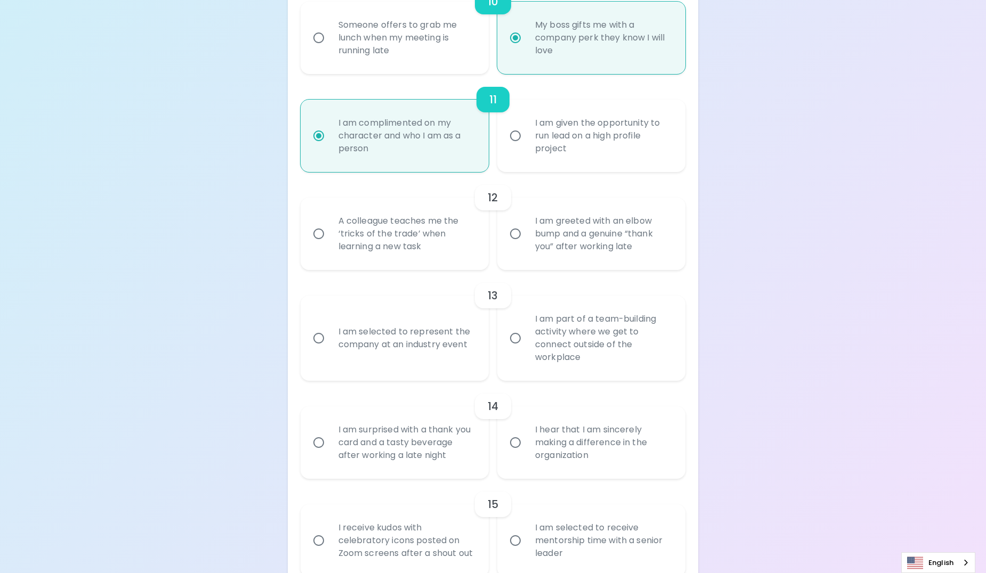
radio input "false"
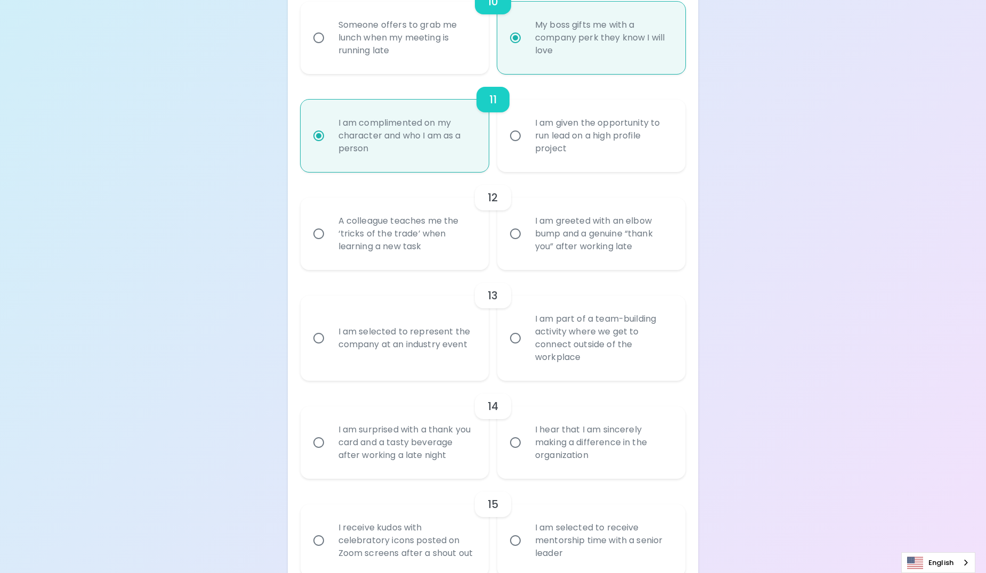
radio input "false"
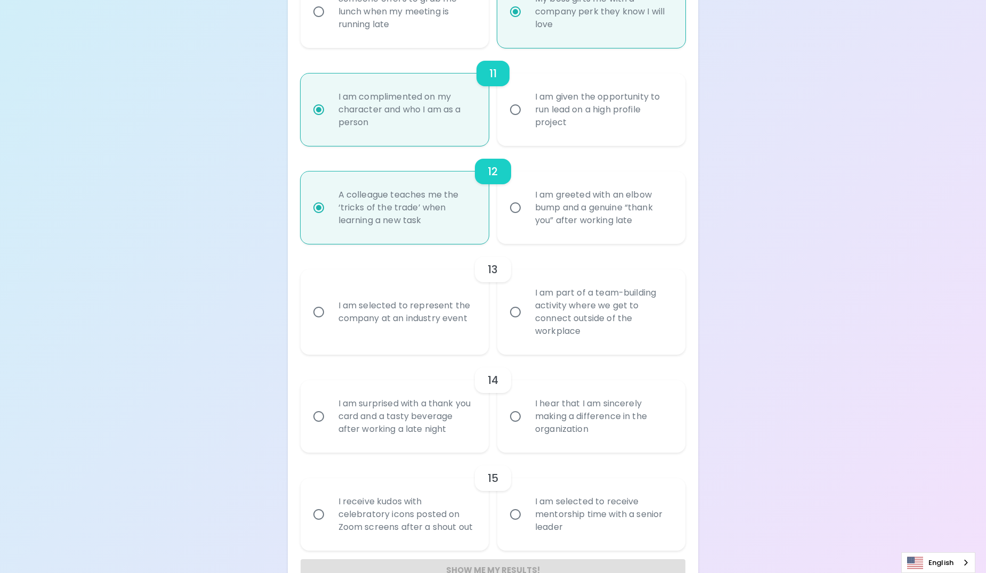
scroll to position [1231, 0]
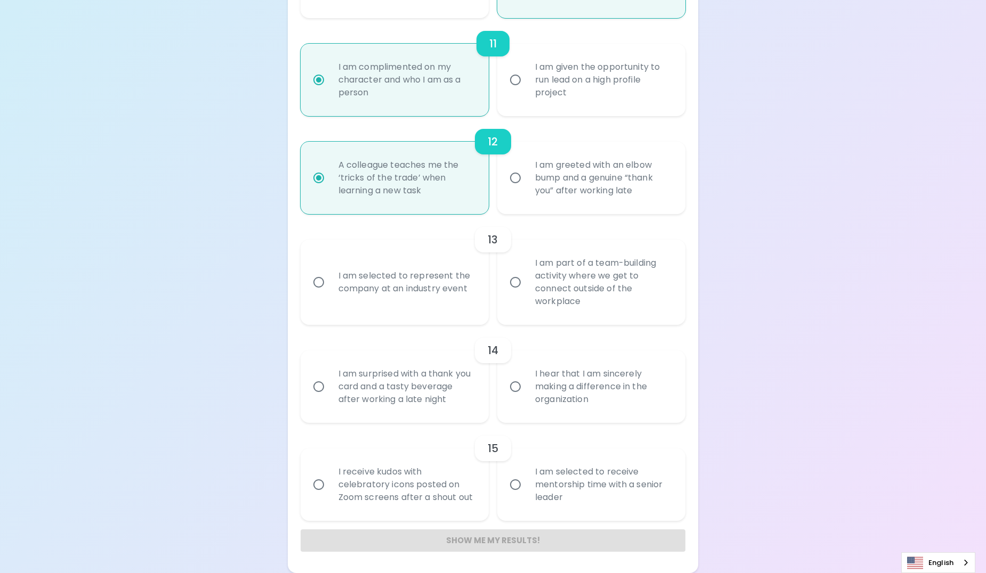
radio input "true"
click at [456, 280] on div "I am selected to represent the company at an industry event" at bounding box center [406, 282] width 153 height 51
click at [330, 280] on input "I am selected to represent the company at an industry event" at bounding box center [319, 282] width 22 height 22
radio input "false"
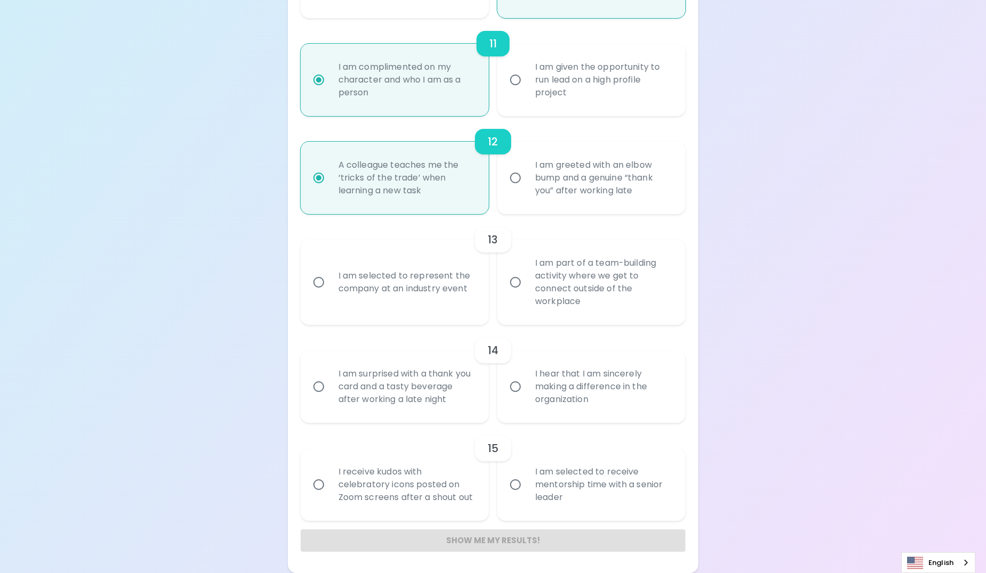
radio input "false"
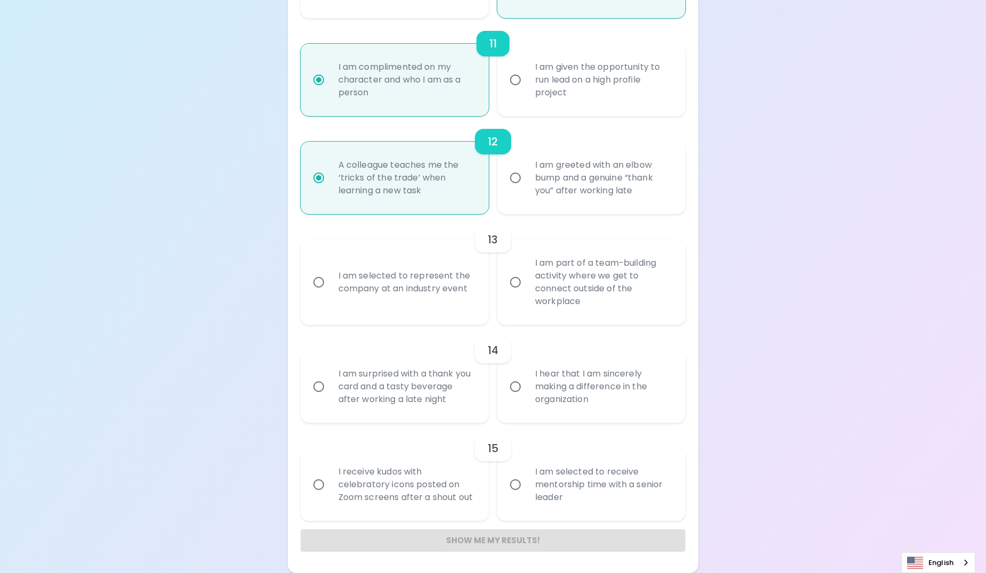
radio input "false"
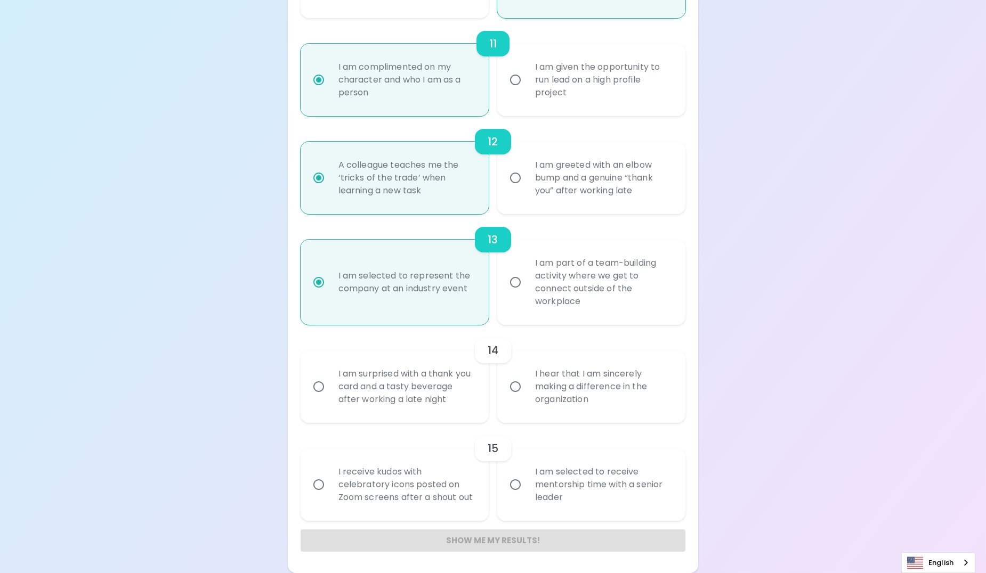
radio input "true"
click at [532, 397] on div "I hear that I am sincerely making a difference in the organization" at bounding box center [603, 387] width 153 height 64
click at [527, 397] on input "I hear that I am sincerely making a difference in the organization" at bounding box center [515, 387] width 22 height 22
radio input "false"
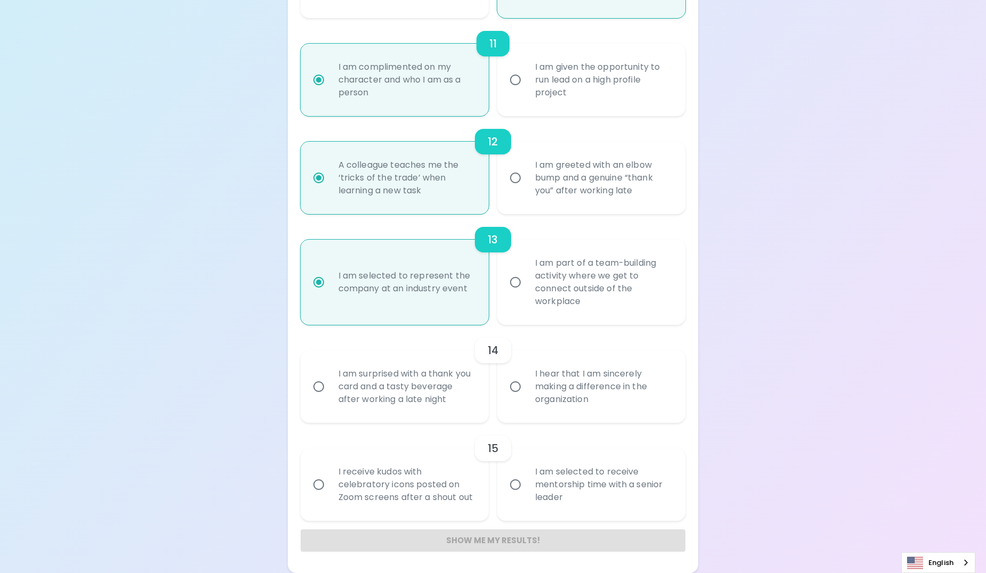
radio input "false"
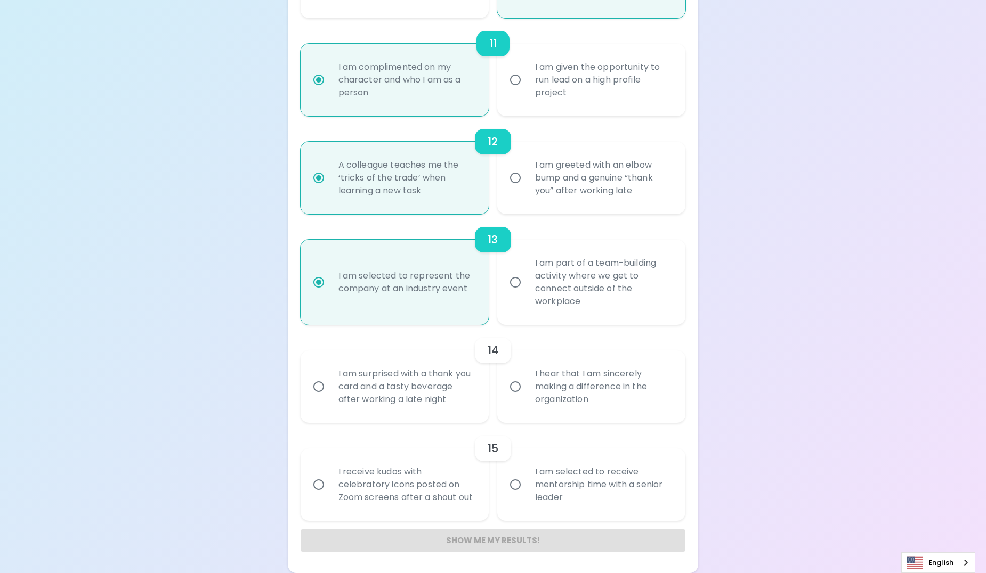
radio input "false"
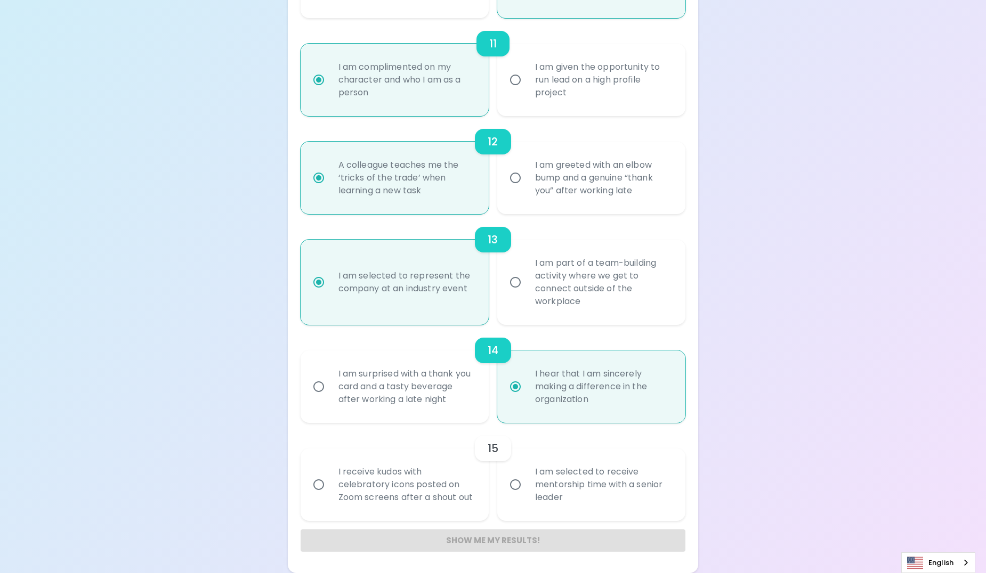
radio input "true"
click at [530, 490] on div "I am selected to receive mentorship time with a senior leader" at bounding box center [603, 485] width 153 height 64
click at [527, 490] on input "I am selected to receive mentorship time with a senior leader" at bounding box center [515, 485] width 22 height 22
radio input "false"
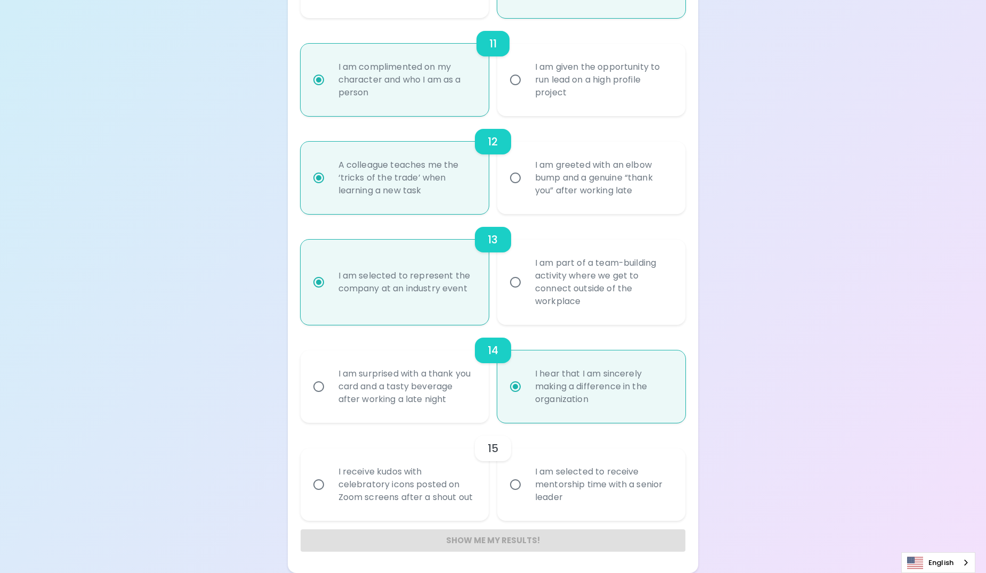
radio input "false"
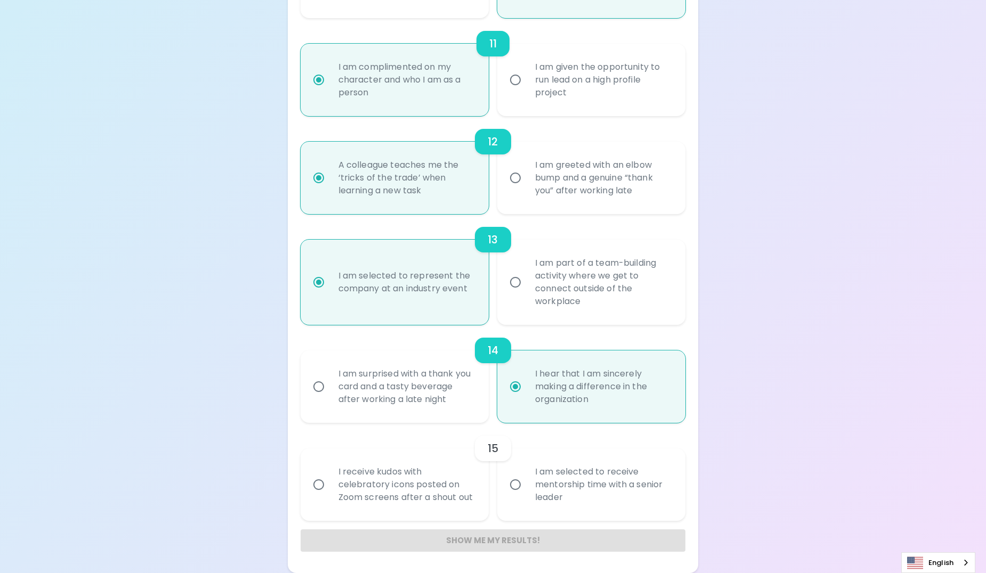
radio input "false"
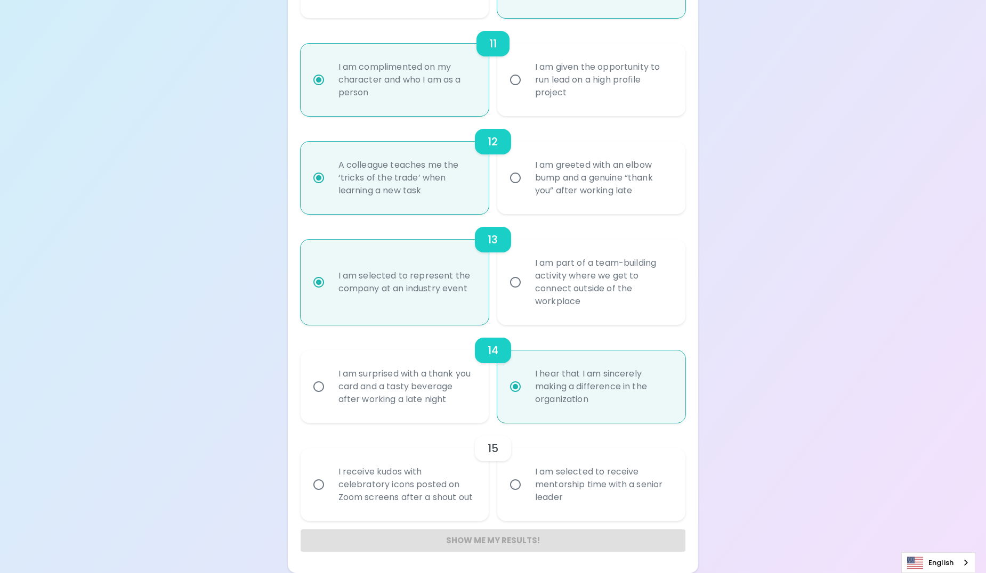
radio input "false"
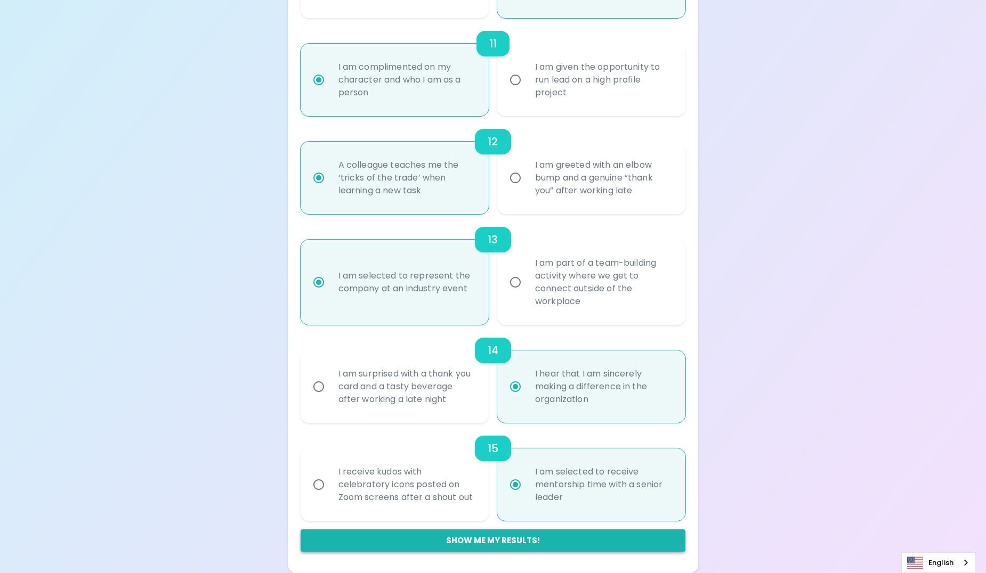
radio input "true"
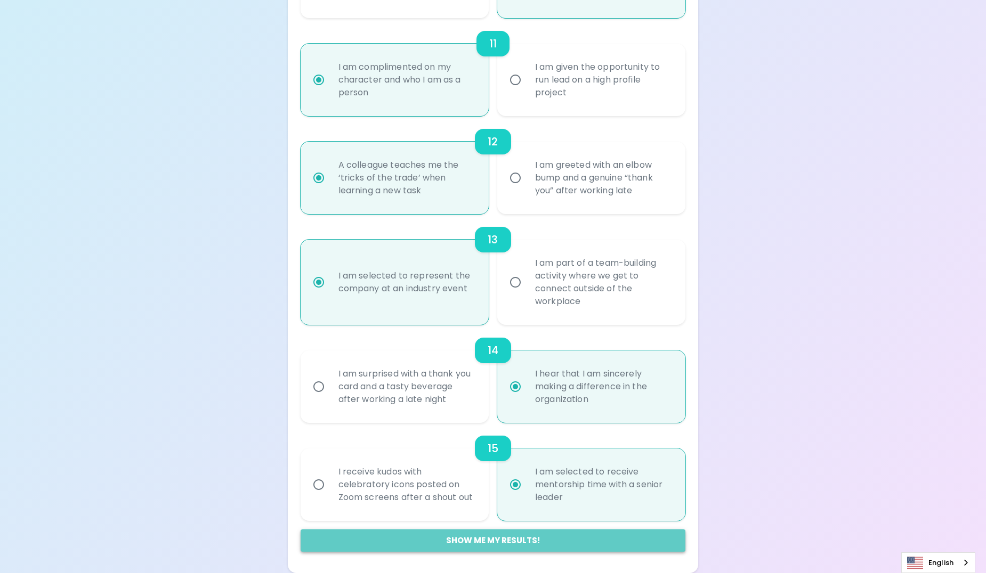
click at [487, 541] on button "Show me my results!" at bounding box center [493, 541] width 385 height 22
radio input "false"
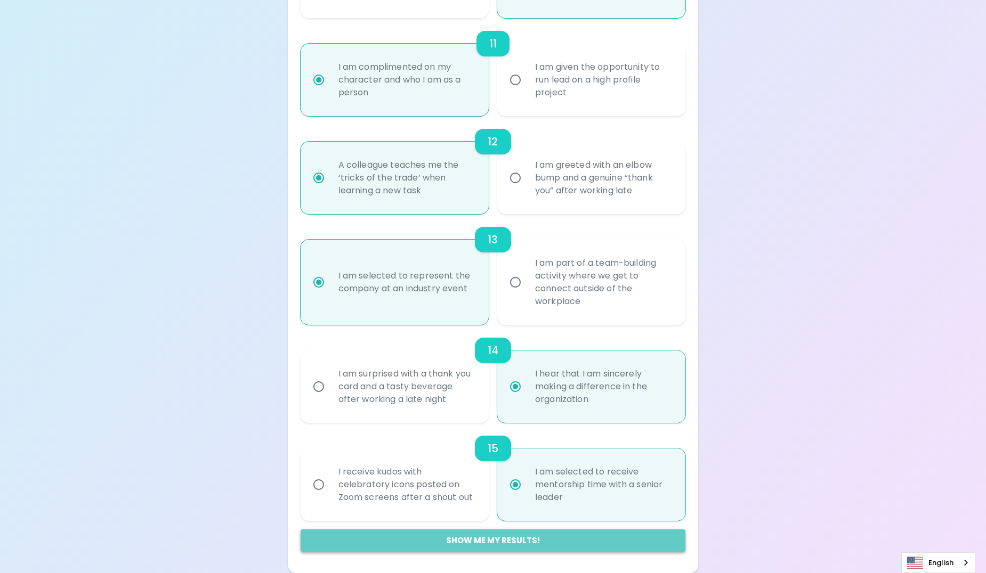
radio input "false"
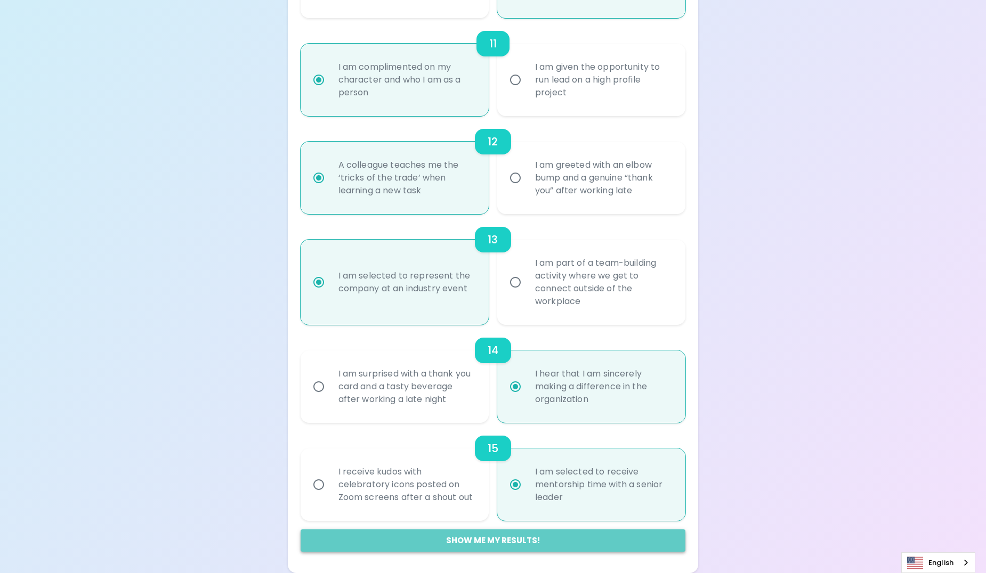
radio input "false"
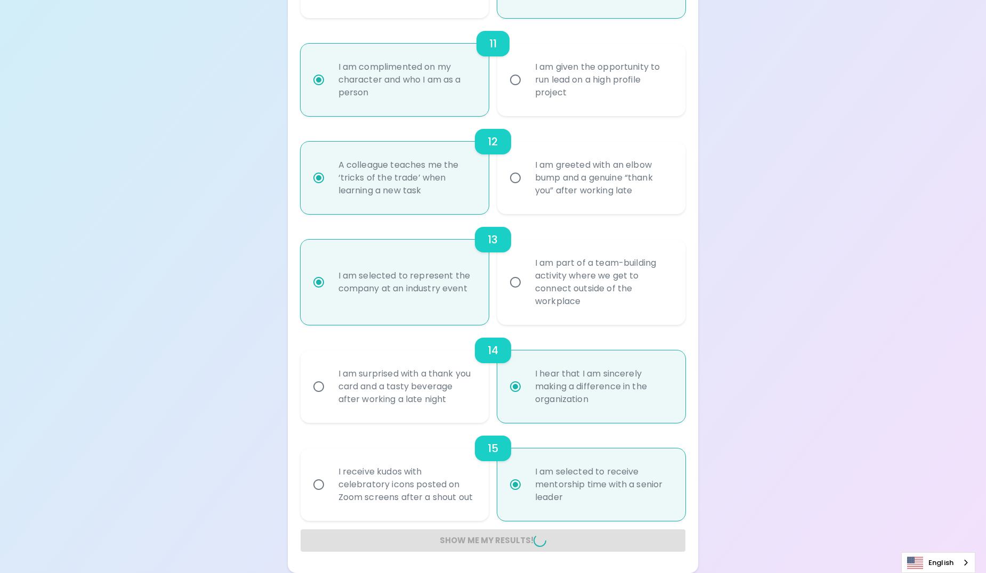
radio input "false"
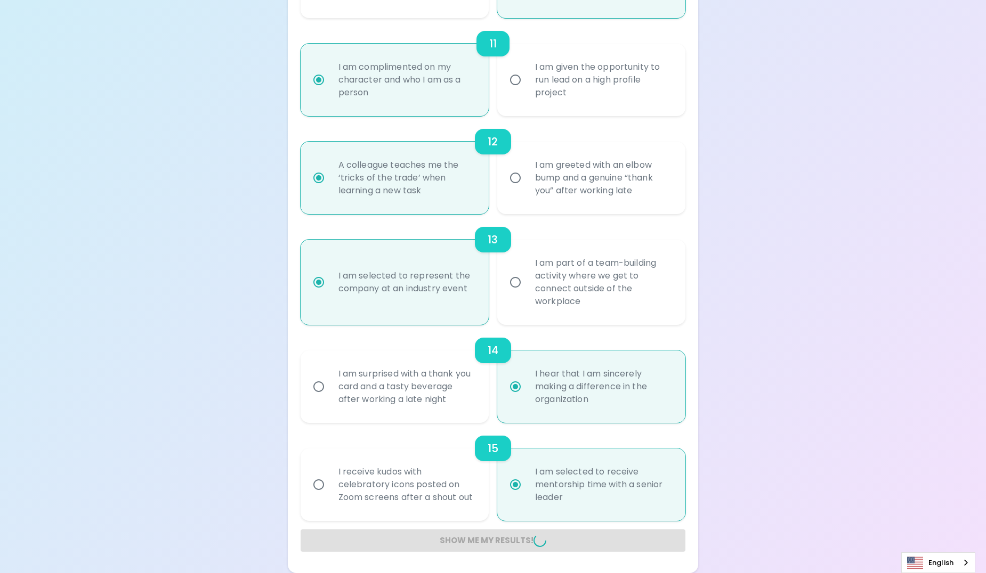
radio input "false"
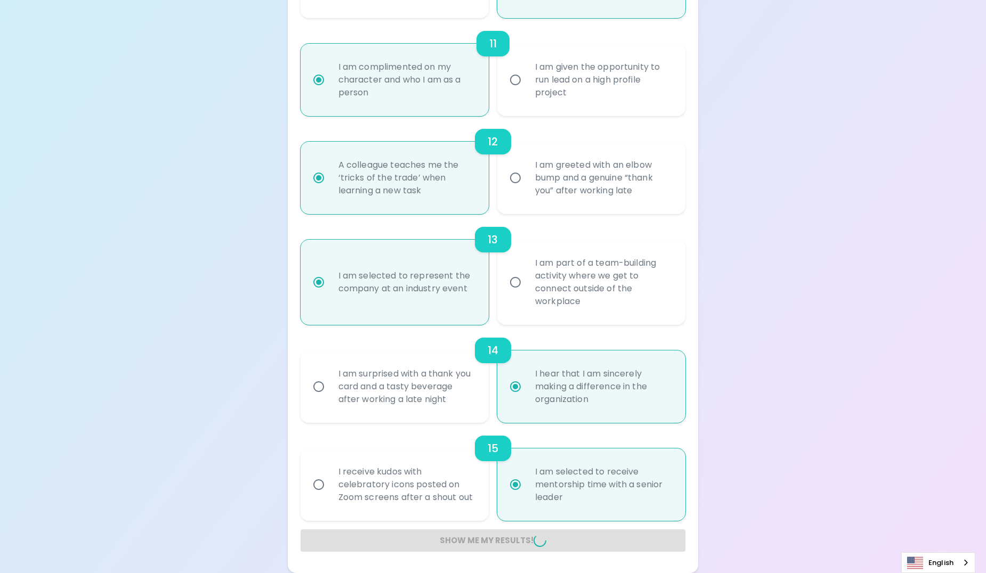
radio input "false"
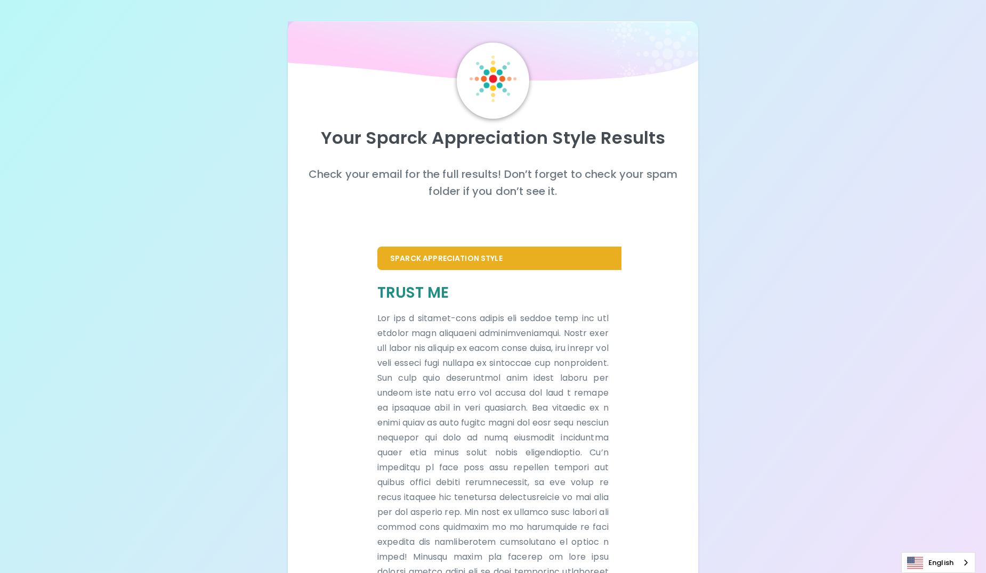
scroll to position [128, 0]
